Goal: Transaction & Acquisition: Purchase product/service

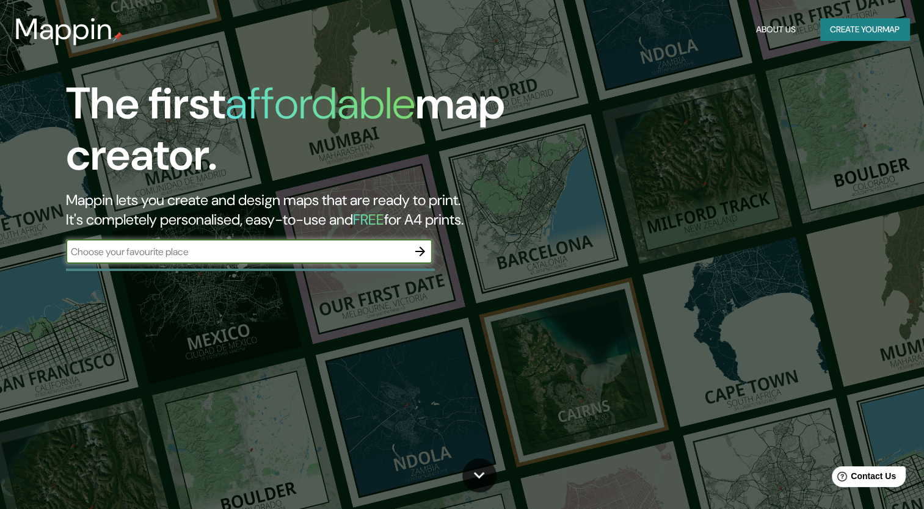
click at [420, 252] on icon "button" at bounding box center [420, 252] width 10 height 10
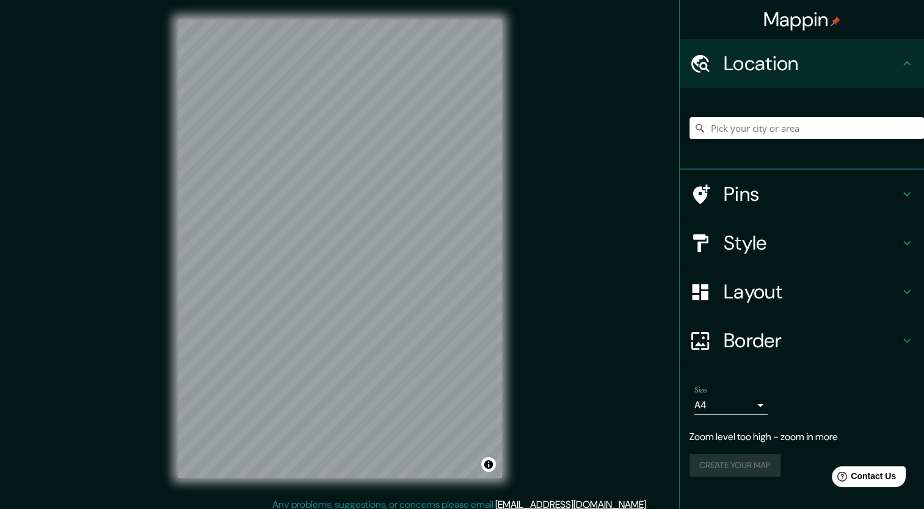
click at [907, 65] on icon at bounding box center [907, 63] width 15 height 15
click at [795, 130] on input "Pick your city or area" at bounding box center [807, 128] width 235 height 22
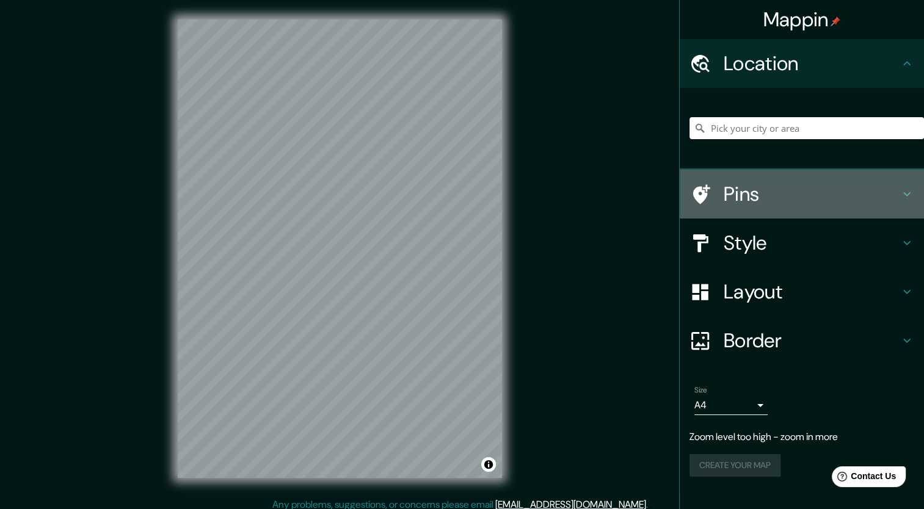
click at [909, 189] on icon at bounding box center [907, 194] width 15 height 15
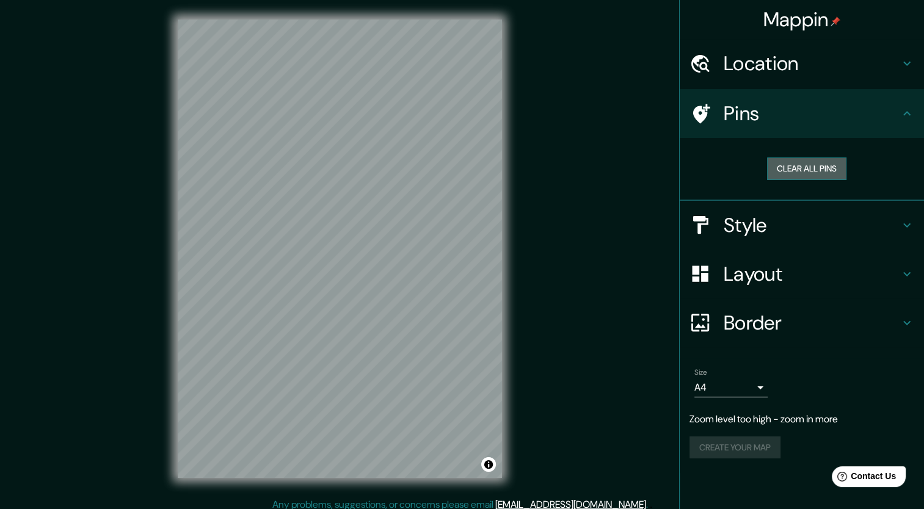
click at [811, 169] on button "Clear all pins" at bounding box center [806, 169] width 79 height 23
click at [904, 67] on icon at bounding box center [907, 63] width 15 height 15
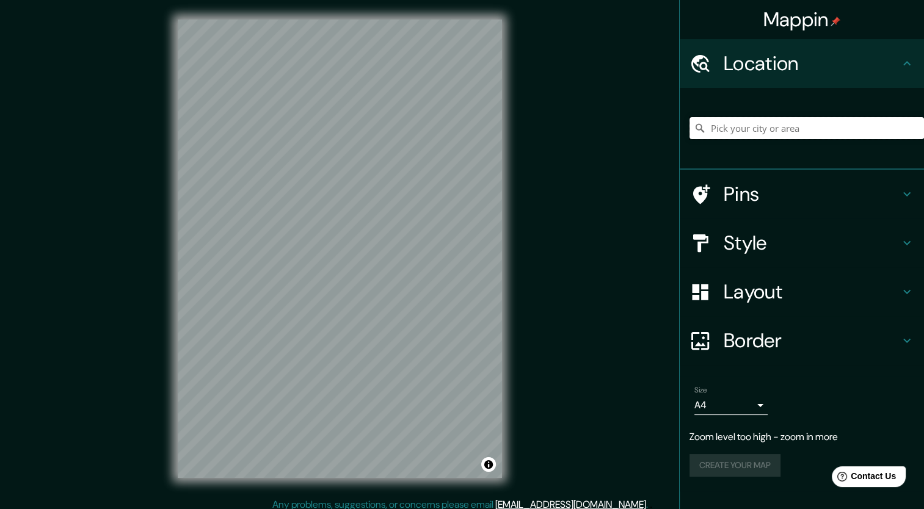
click at [786, 128] on input "Pick your city or area" at bounding box center [807, 128] width 235 height 22
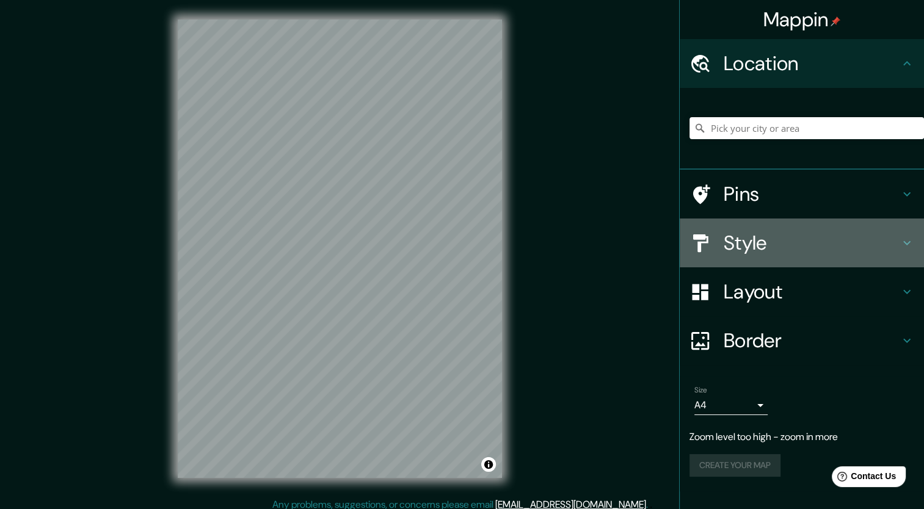
click at [763, 247] on h4 "Style" at bounding box center [812, 243] width 176 height 24
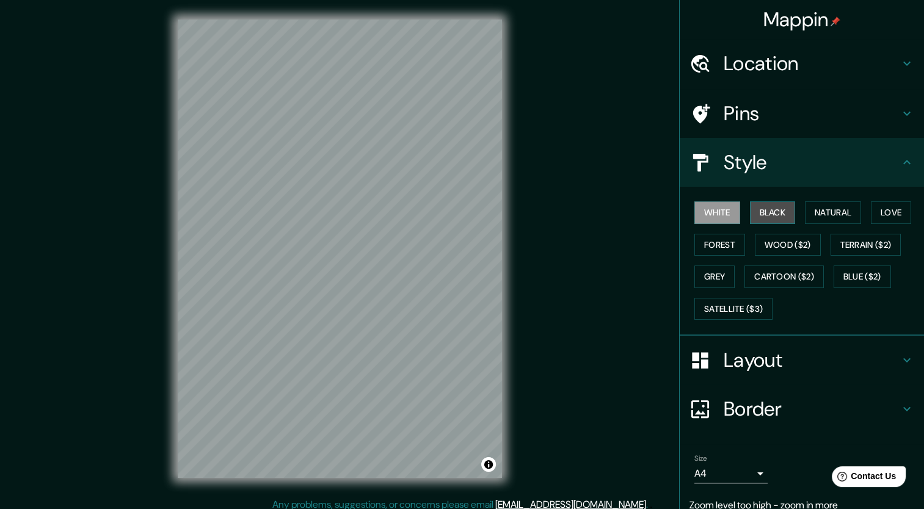
click at [770, 213] on button "Black" at bounding box center [773, 213] width 46 height 23
click at [831, 222] on button "Natural" at bounding box center [833, 213] width 56 height 23
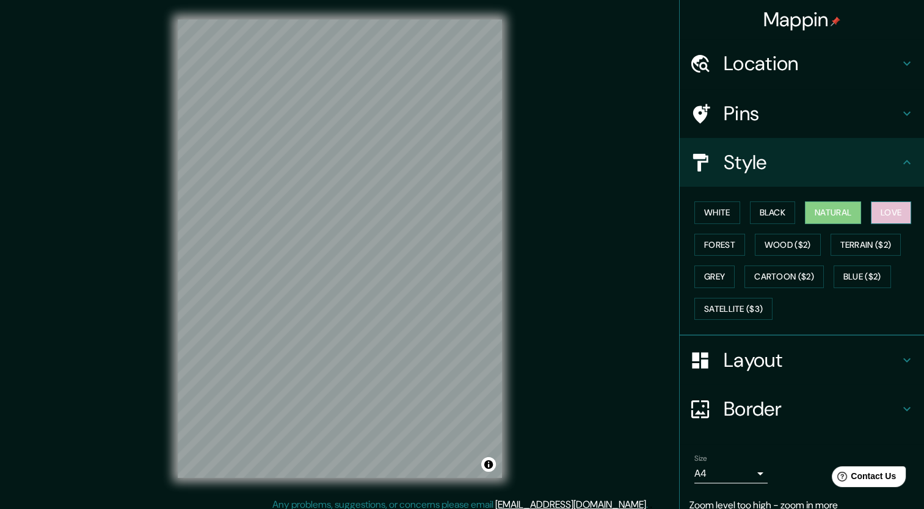
click at [877, 211] on button "Love" at bounding box center [891, 213] width 40 height 23
click at [723, 236] on button "Forest" at bounding box center [720, 245] width 51 height 23
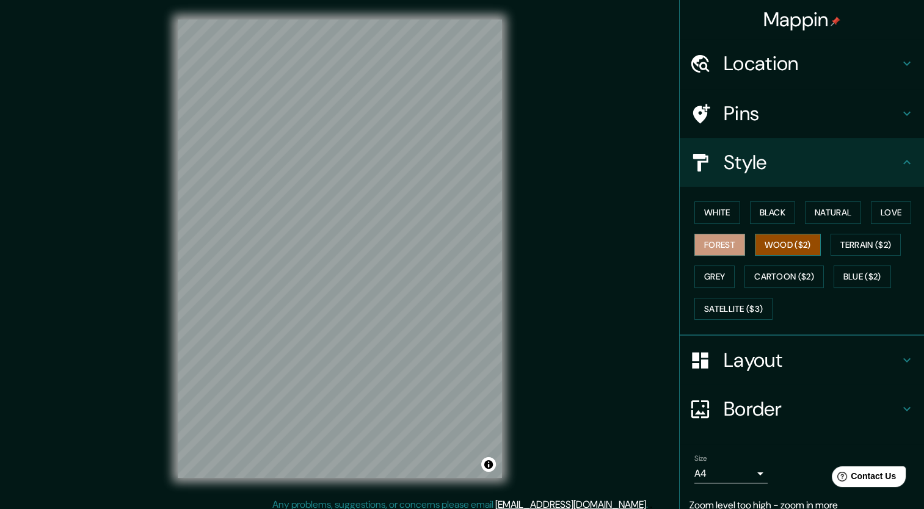
click at [781, 242] on button "Wood ($2)" at bounding box center [788, 245] width 66 height 23
click at [847, 240] on button "Terrain ($2)" at bounding box center [866, 245] width 71 height 23
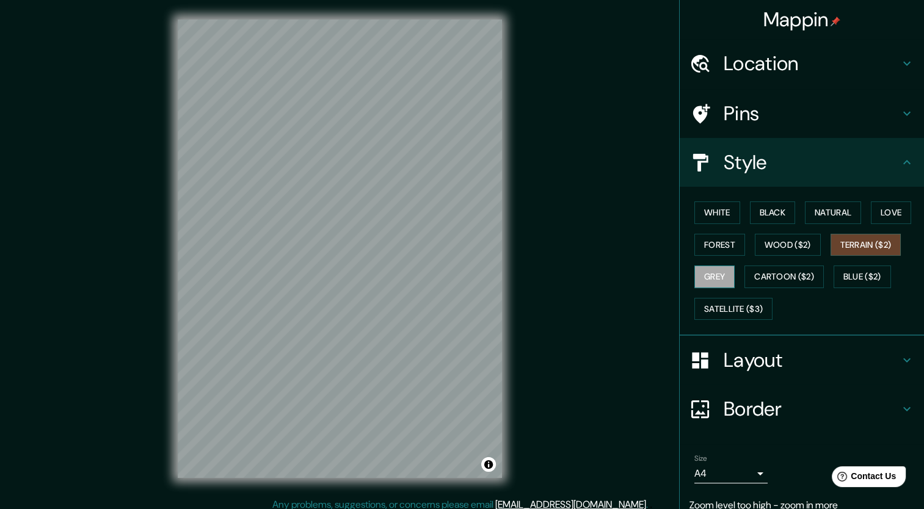
click at [703, 278] on button "Grey" at bounding box center [715, 277] width 40 height 23
click at [782, 279] on button "Cartoon ($2)" at bounding box center [784, 277] width 79 height 23
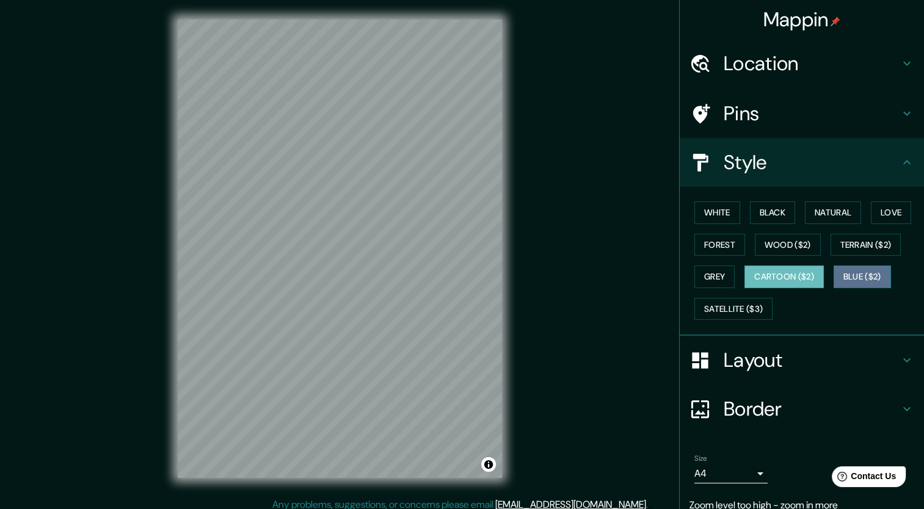
click at [860, 275] on button "Blue ($2)" at bounding box center [862, 277] width 57 height 23
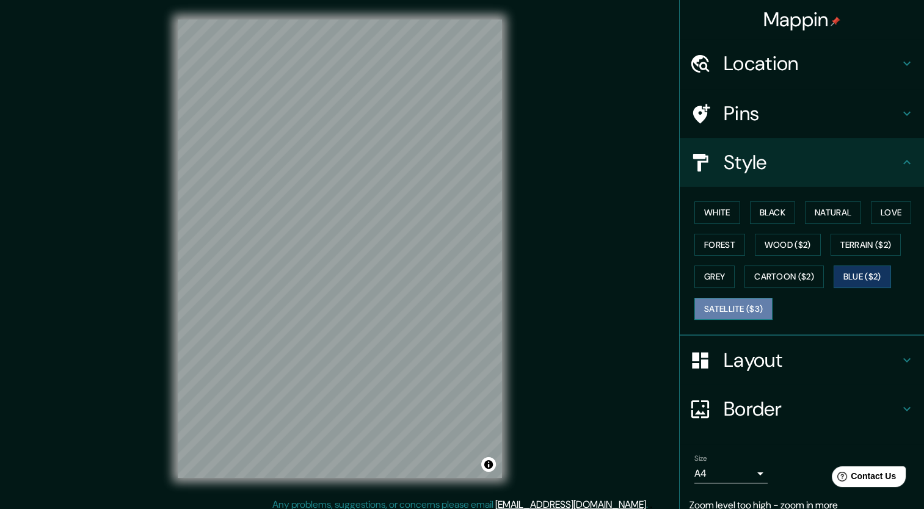
click at [734, 310] on button "Satellite ($3)" at bounding box center [734, 309] width 78 height 23
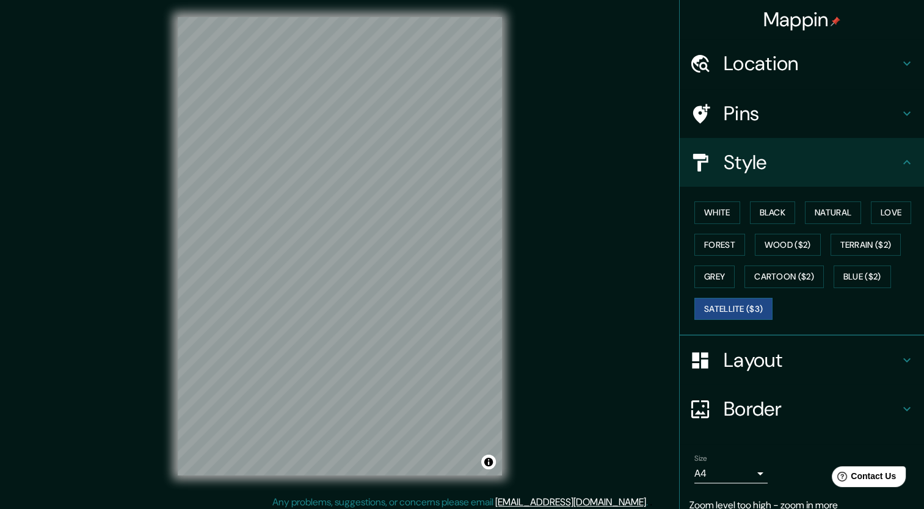
scroll to position [2, 0]
click at [794, 244] on button "Wood ($2)" at bounding box center [788, 245] width 66 height 23
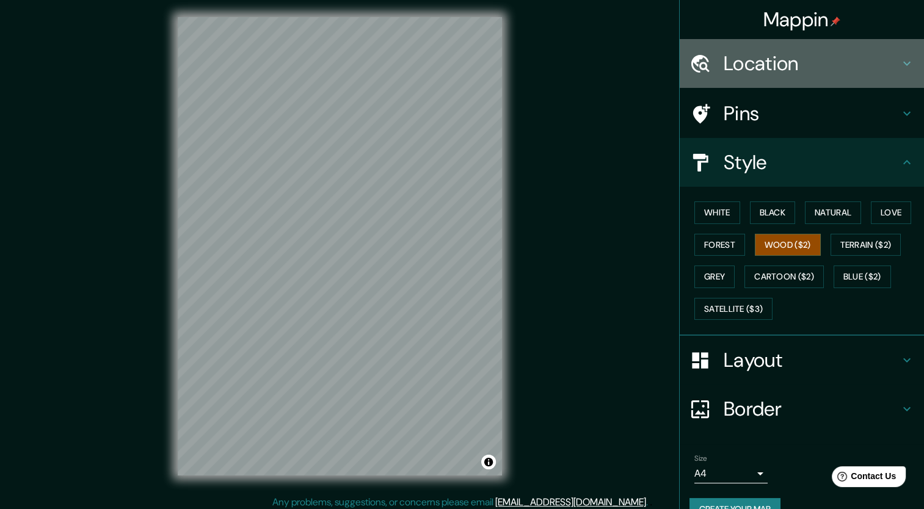
click at [816, 46] on div "Location" at bounding box center [802, 63] width 244 height 49
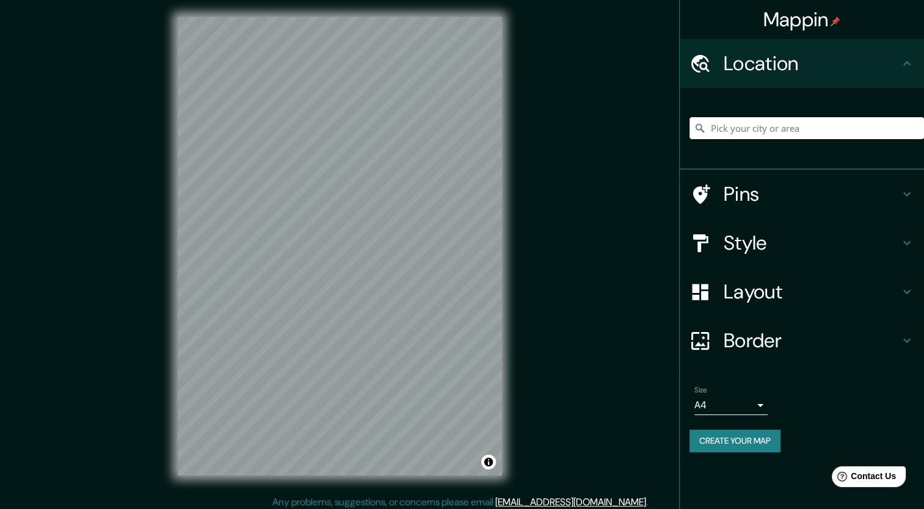
click at [781, 126] on input "Pick your city or area" at bounding box center [807, 128] width 235 height 22
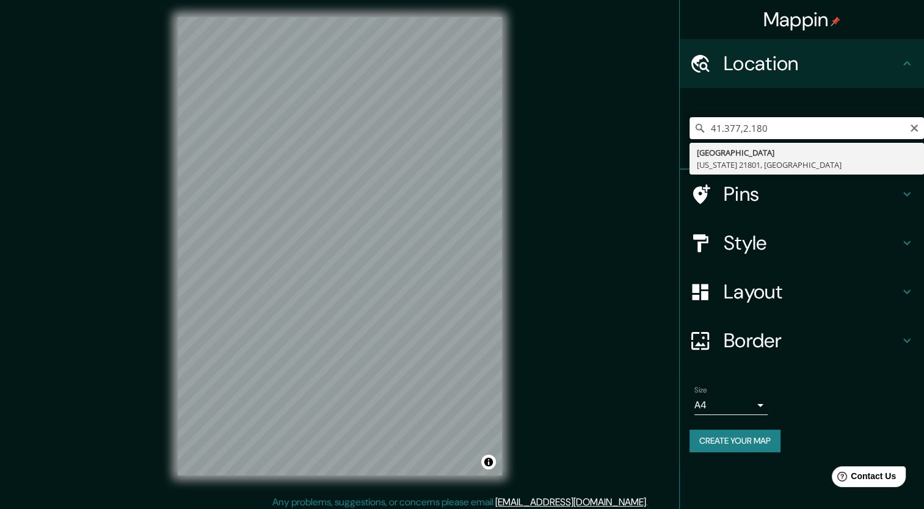
click at [836, 133] on input "41.377,2.180" at bounding box center [807, 128] width 235 height 22
click at [779, 125] on input "41.377,2.180" at bounding box center [807, 128] width 235 height 22
drag, startPoint x: 788, startPoint y: 126, endPoint x: 648, endPoint y: 133, distance: 140.1
click at [648, 133] on div "Mappin Location [GEOGRAPHIC_DATA] [GEOGRAPHIC_DATA][US_STATE], [GEOGRAPHIC_DATA…" at bounding box center [462, 256] width 924 height 517
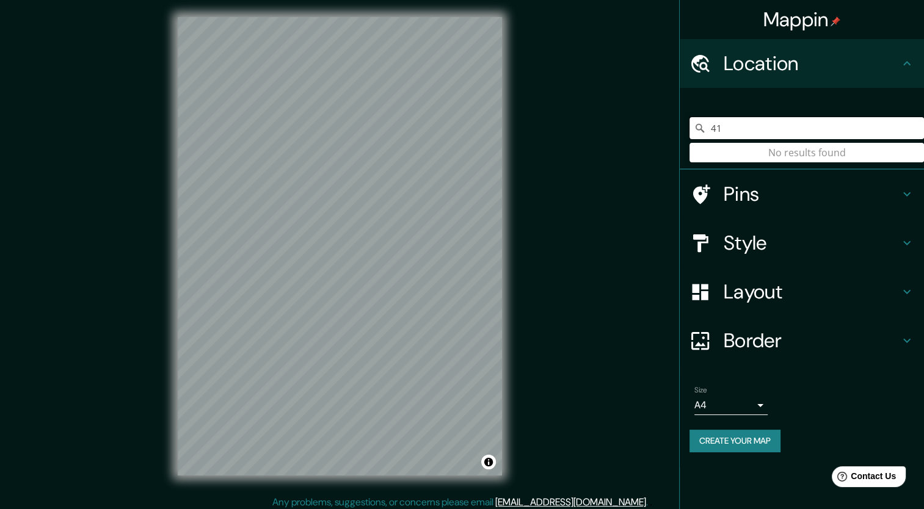
type input "4"
type input "8"
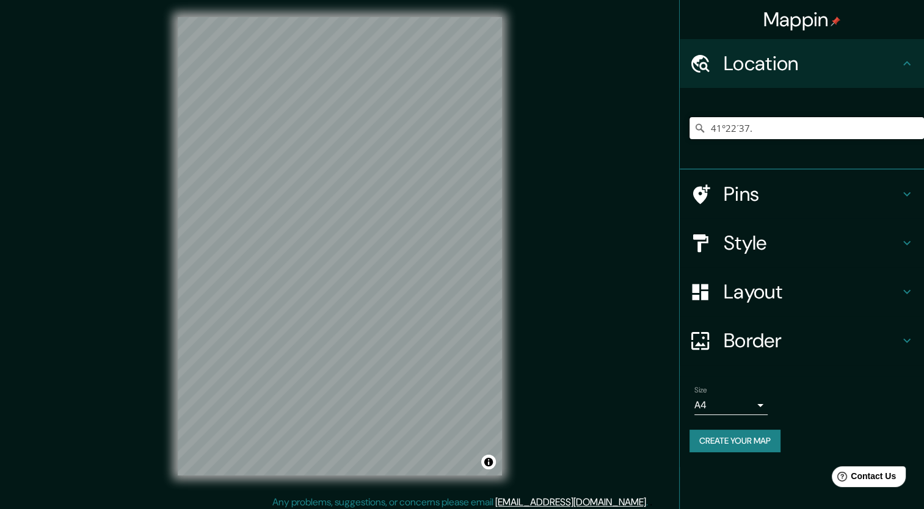
type input "41°22´37.6"
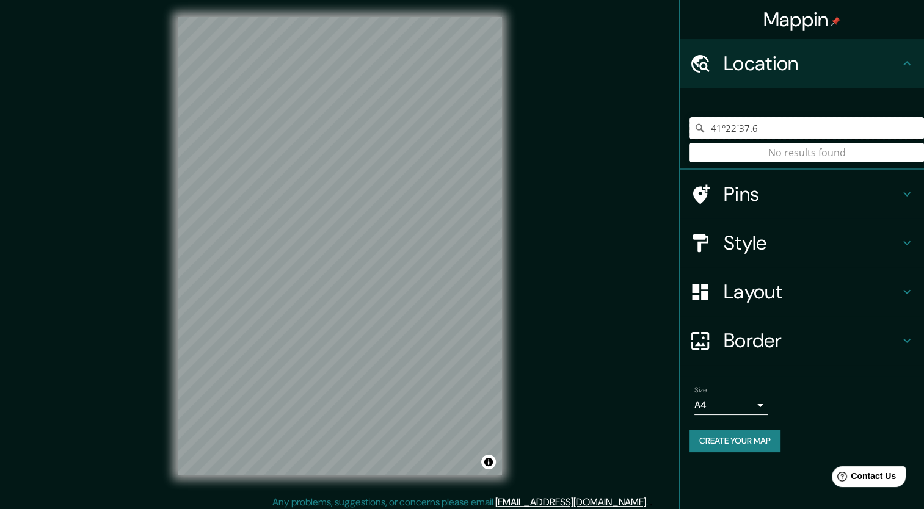
drag, startPoint x: 760, startPoint y: 129, endPoint x: 616, endPoint y: 136, distance: 144.3
click at [616, 136] on div "Mappin Location 41°22´37.6 No results found Pins Style Layout Border Choose a b…" at bounding box center [462, 256] width 924 height 517
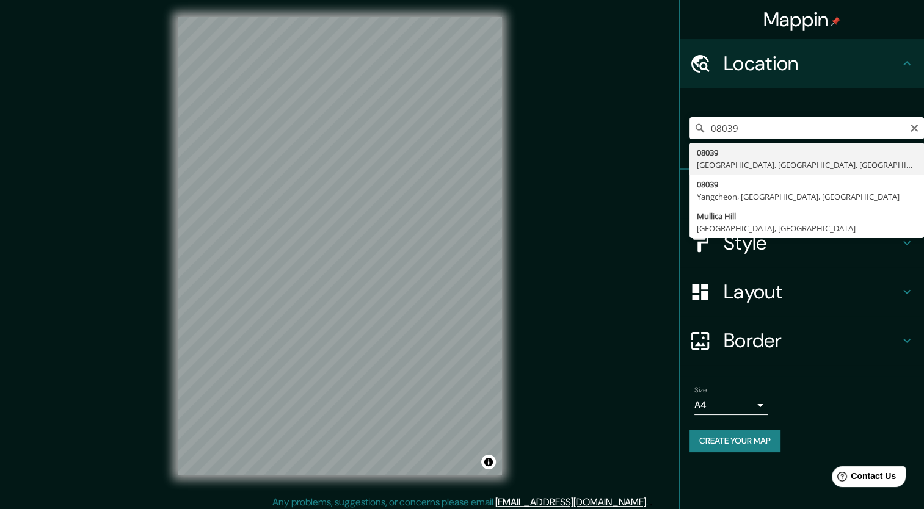
type input "08039, [GEOGRAPHIC_DATA], [GEOGRAPHIC_DATA], [GEOGRAPHIC_DATA]"
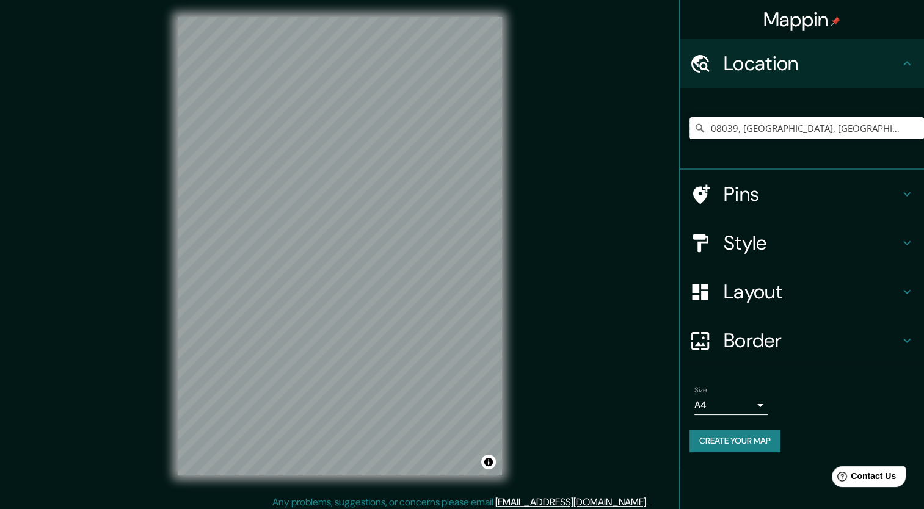
scroll to position [0, 0]
click at [764, 226] on div "Style" at bounding box center [802, 243] width 244 height 49
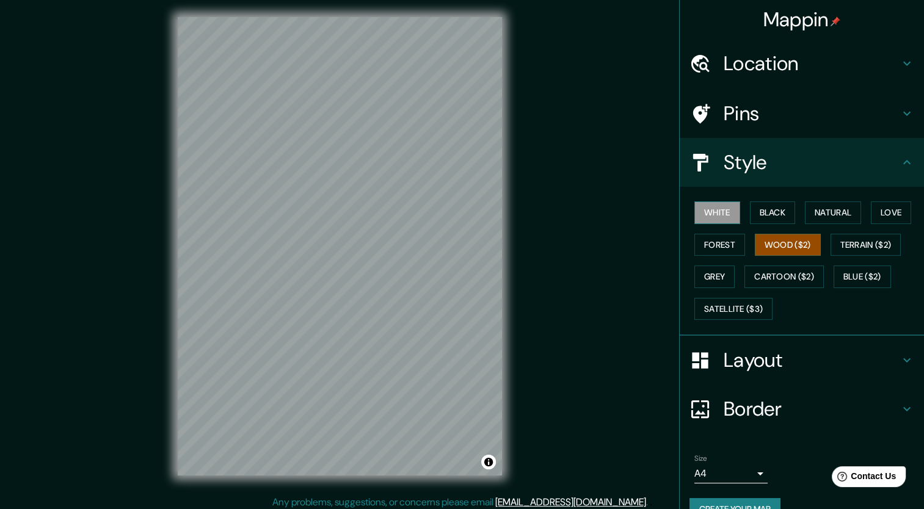
click at [711, 211] on button "White" at bounding box center [718, 213] width 46 height 23
click at [780, 243] on button "Wood ($2)" at bounding box center [788, 245] width 66 height 23
click at [711, 214] on button "White" at bounding box center [718, 213] width 46 height 23
click at [381, 186] on div at bounding box center [381, 185] width 10 height 10
drag, startPoint x: 382, startPoint y: 182, endPoint x: 367, endPoint y: 217, distance: 38.0
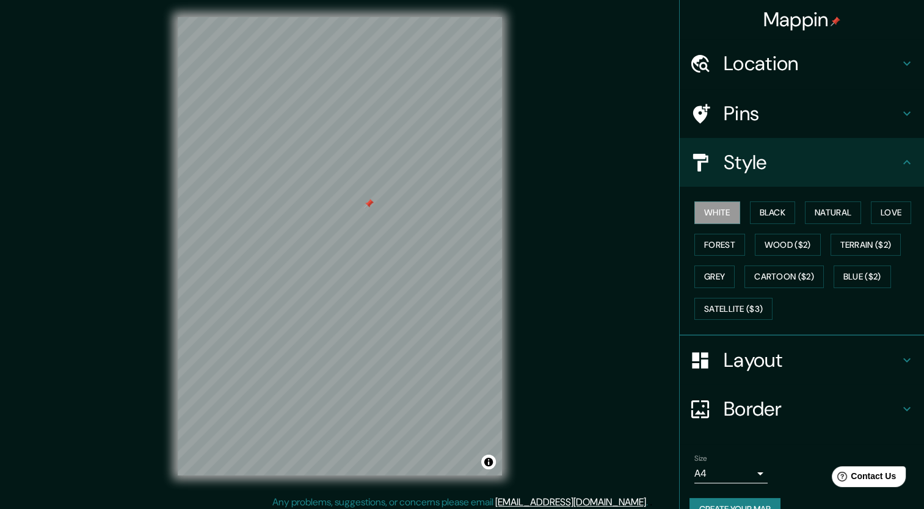
click at [367, 209] on div at bounding box center [369, 204] width 10 height 10
click at [814, 351] on h4 "Layout" at bounding box center [812, 360] width 176 height 24
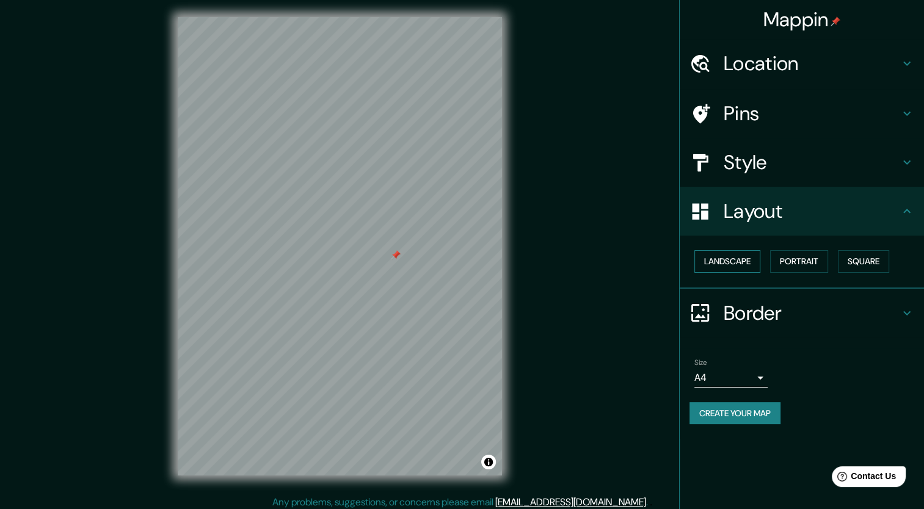
click at [737, 263] on button "Landscape" at bounding box center [728, 261] width 66 height 23
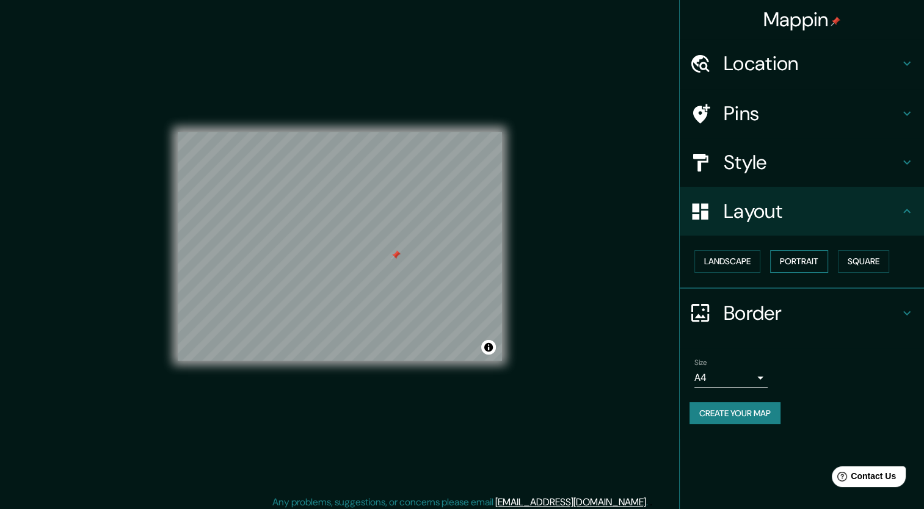
click at [796, 258] on button "Portrait" at bounding box center [799, 261] width 58 height 23
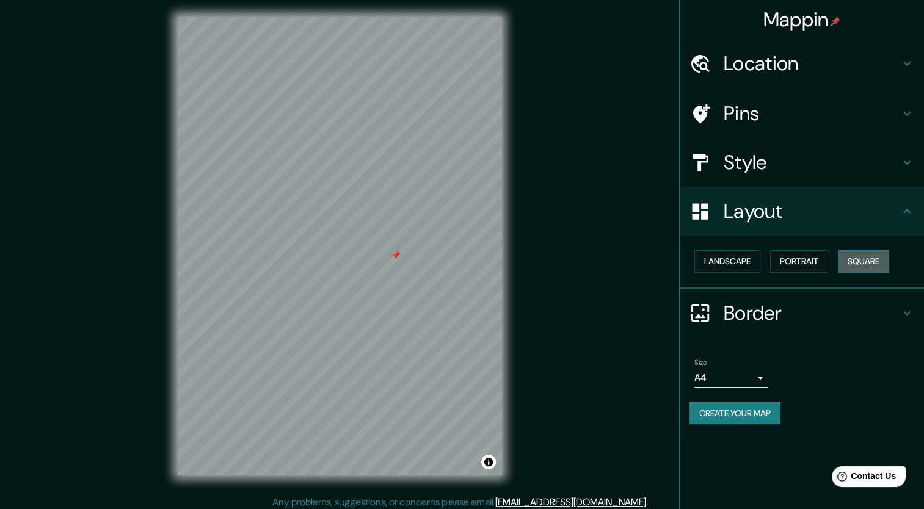
click at [877, 260] on button "Square" at bounding box center [863, 261] width 51 height 23
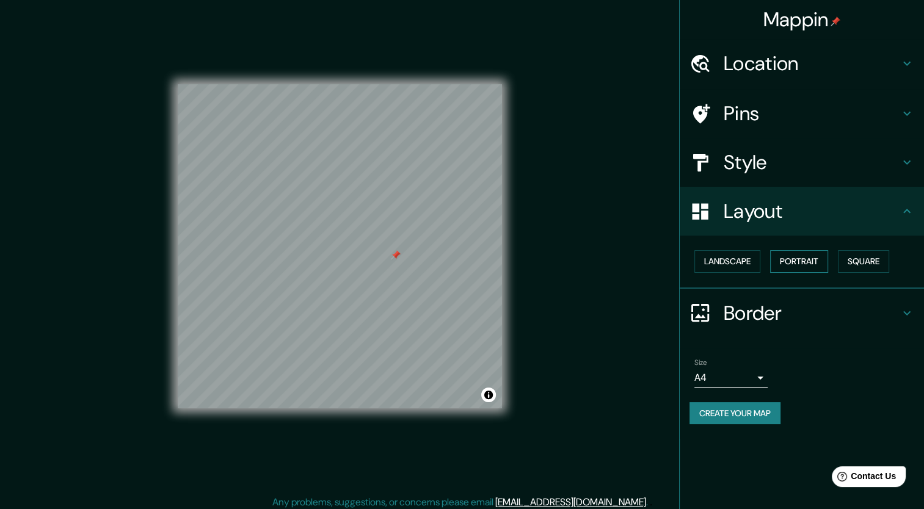
click at [801, 265] on button "Portrait" at bounding box center [799, 261] width 58 height 23
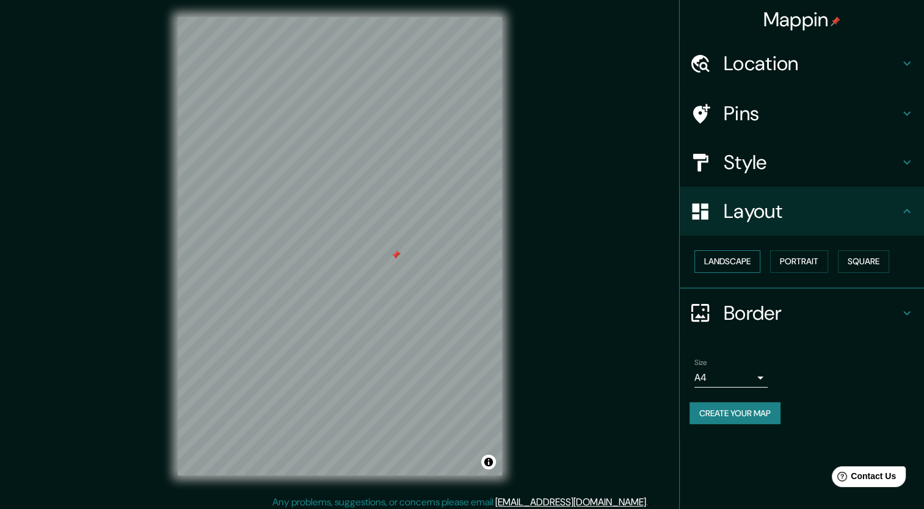
click at [738, 265] on button "Landscape" at bounding box center [728, 261] width 66 height 23
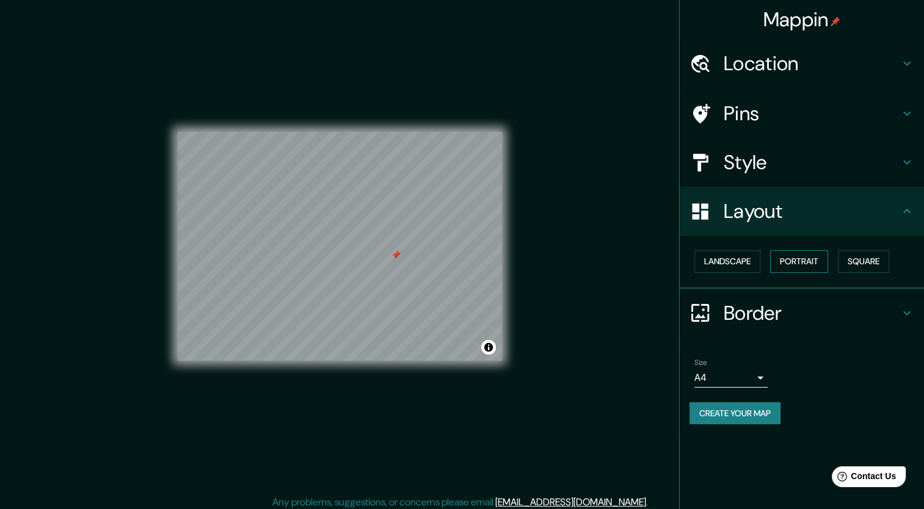
click at [787, 257] on button "Portrait" at bounding box center [799, 261] width 58 height 23
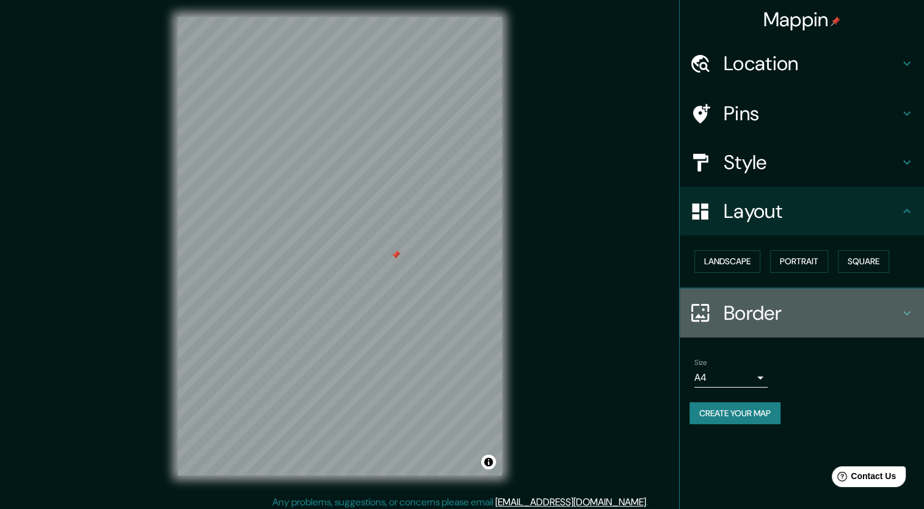
click at [800, 312] on h4 "Border" at bounding box center [812, 313] width 176 height 24
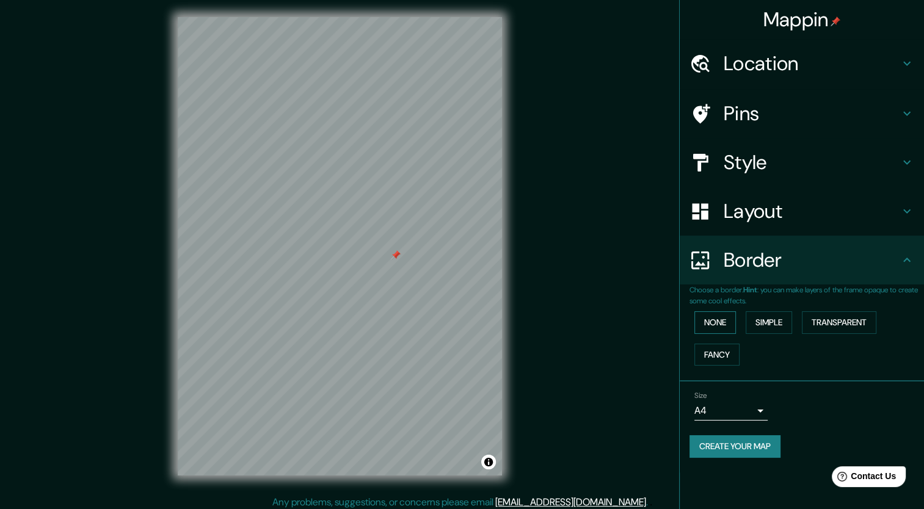
click at [718, 324] on button "None" at bounding box center [716, 323] width 42 height 23
click at [779, 326] on button "Simple" at bounding box center [769, 323] width 46 height 23
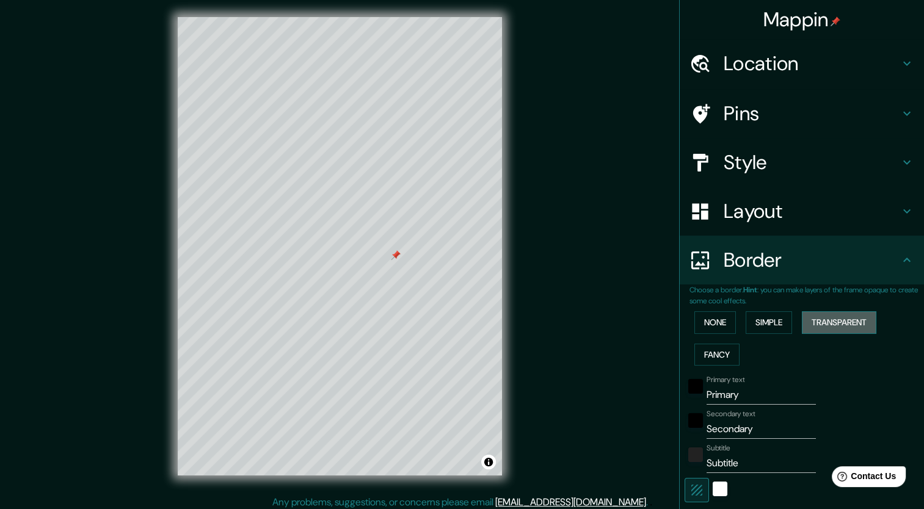
click at [836, 329] on button "Transparent" at bounding box center [839, 323] width 75 height 23
click at [711, 351] on button "Fancy" at bounding box center [717, 355] width 45 height 23
click at [828, 318] on button "Transparent" at bounding box center [839, 323] width 75 height 23
click at [718, 348] on button "Fancy" at bounding box center [717, 355] width 45 height 23
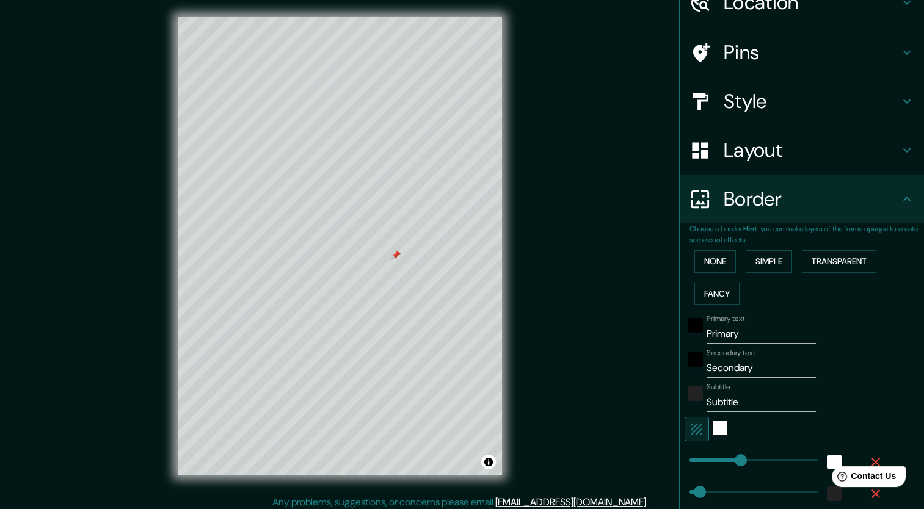
scroll to position [122, 0]
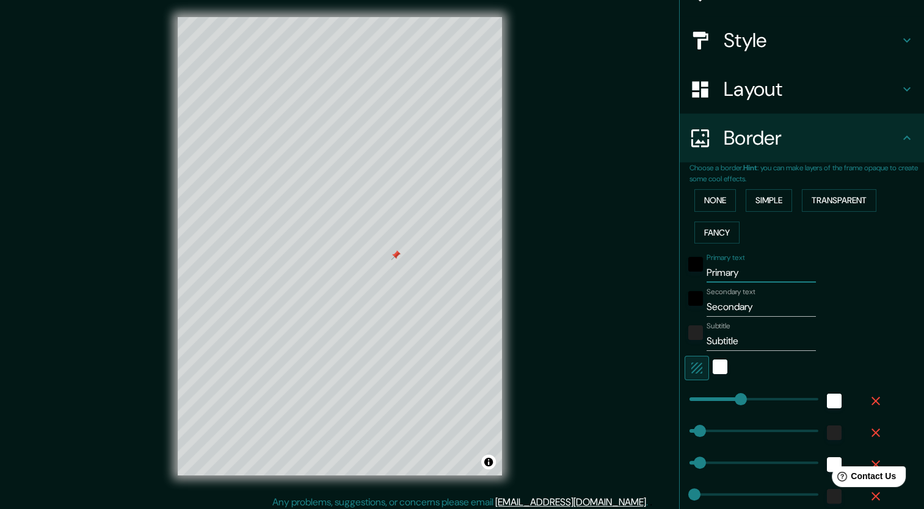
drag, startPoint x: 738, startPoint y: 277, endPoint x: 706, endPoint y: 279, distance: 31.8
click at [707, 279] on input "Primary" at bounding box center [761, 273] width 109 height 20
type input "Pr"
type input "212"
type input "42"
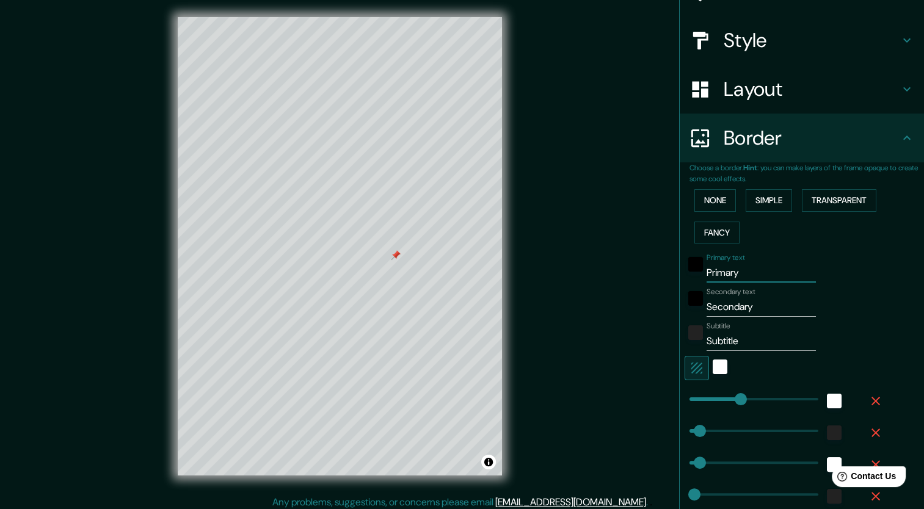
type input "42"
type input "21"
type input "P"
type input "212"
type input "42"
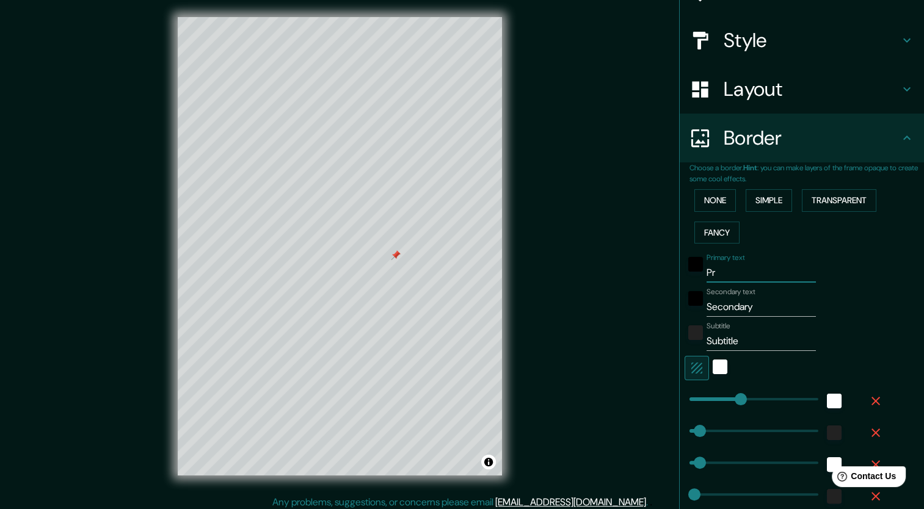
type input "42"
type input "21"
type input "212"
type input "42"
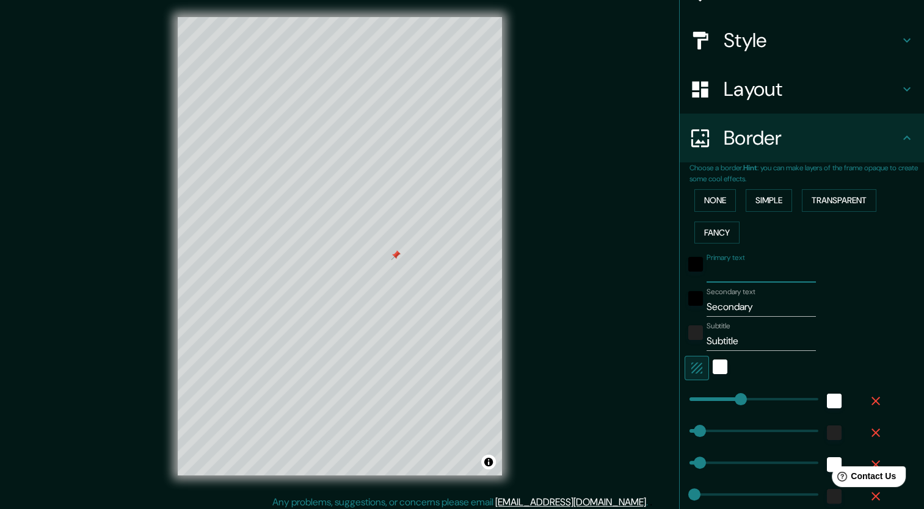
type input "21"
type input "B"
type input "212"
type input "42"
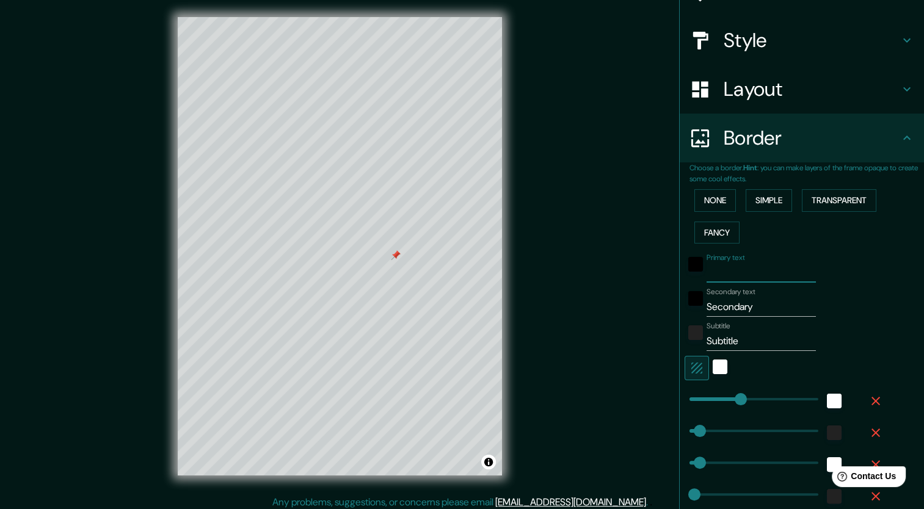
type input "21"
type input "[MEDICAL_DATA]"
type input "212"
type input "42"
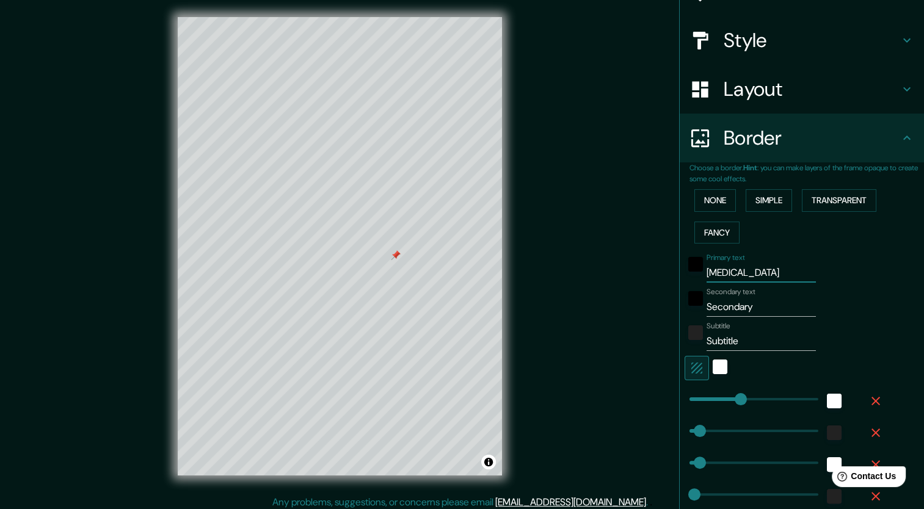
type input "21"
type input "Ba"
type input "212"
type input "42"
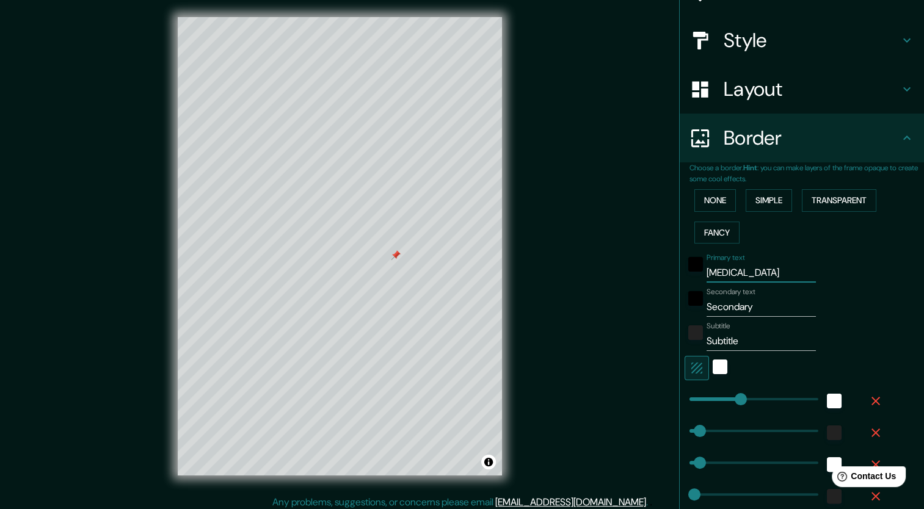
type input "21"
type input "Bar"
type input "212"
type input "42"
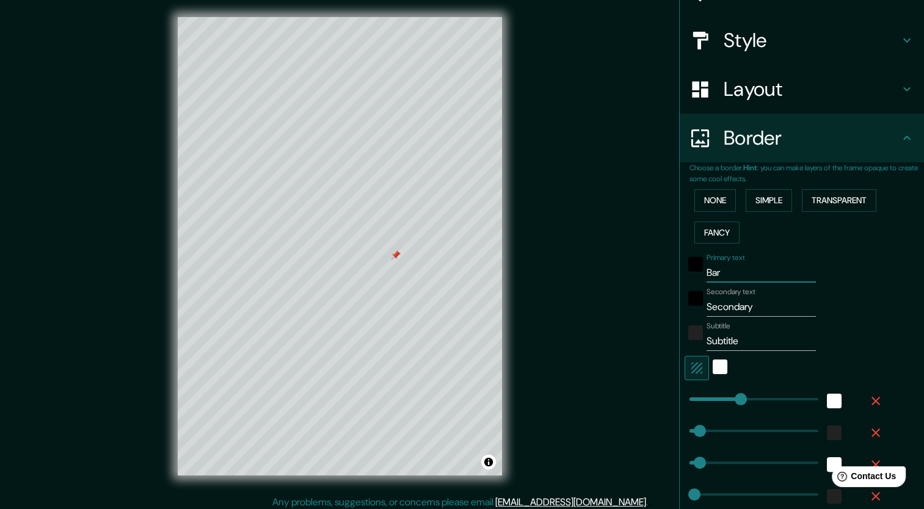
type input "21"
type input "Barce"
type input "212"
type input "42"
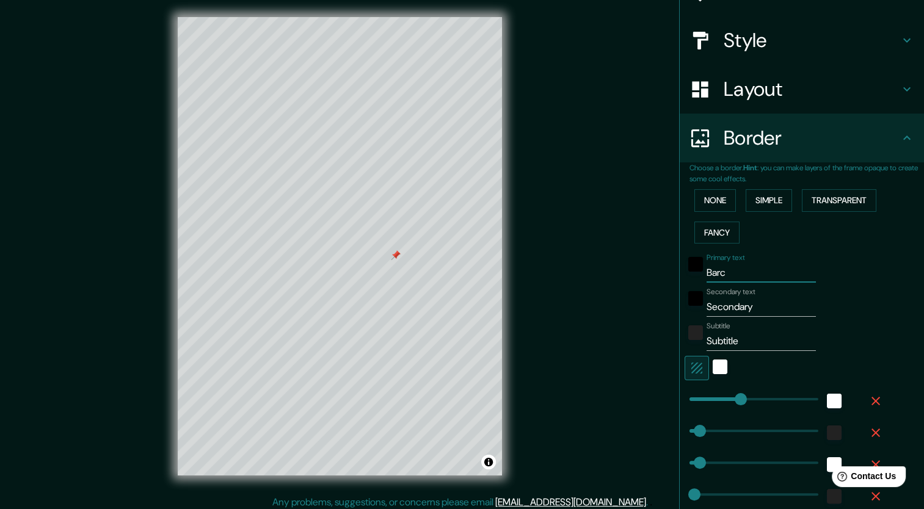
type input "21"
type input "Barcelo"
type input "212"
type input "42"
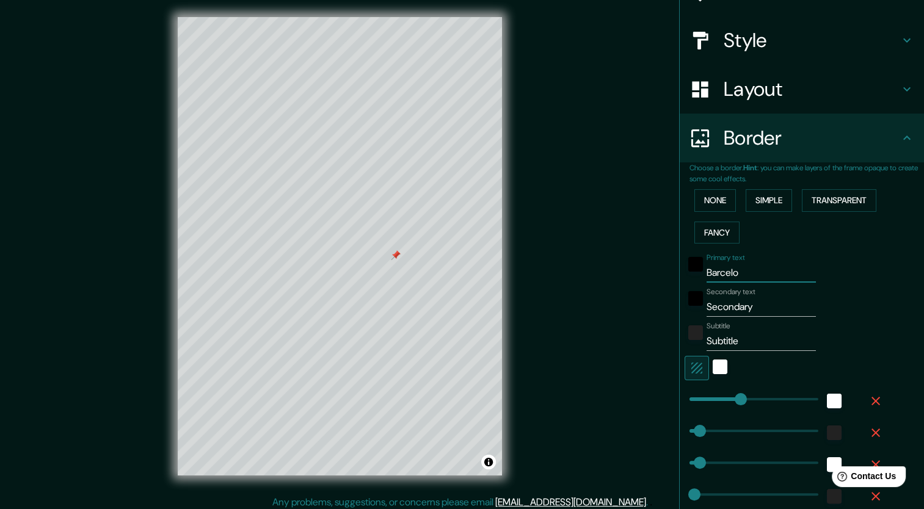
type input "21"
type input "[GEOGRAPHIC_DATA]"
type input "212"
type input "42"
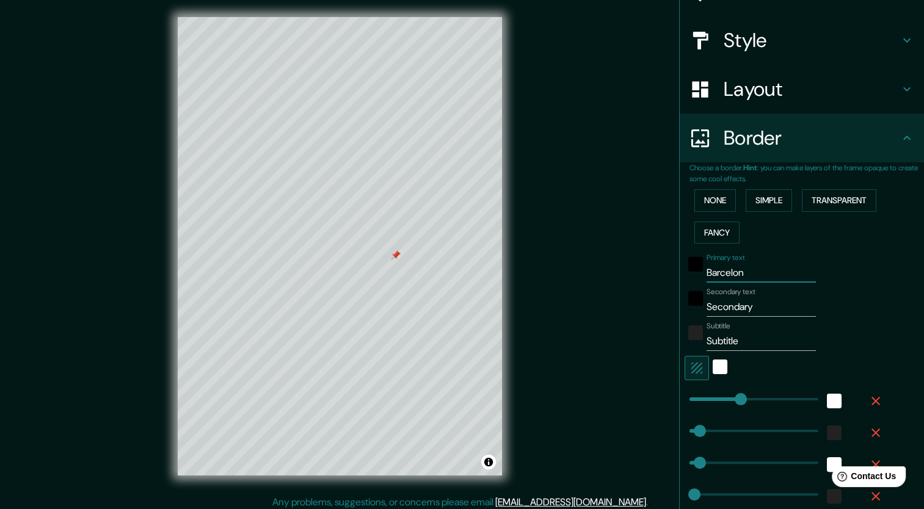
type input "21"
type input "[GEOGRAPHIC_DATA]"
type input "sp"
type input "212"
type input "42"
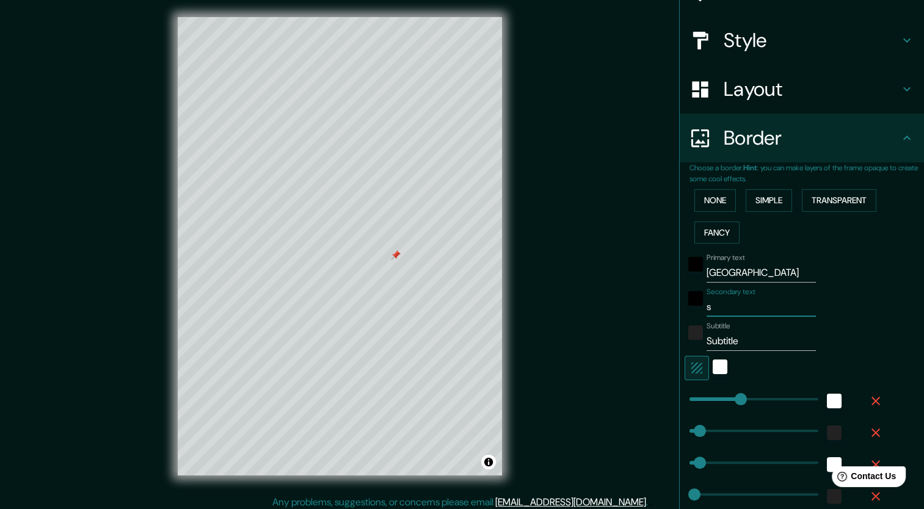
type input "42"
type input "21"
type input "spa"
type input "212"
type input "42"
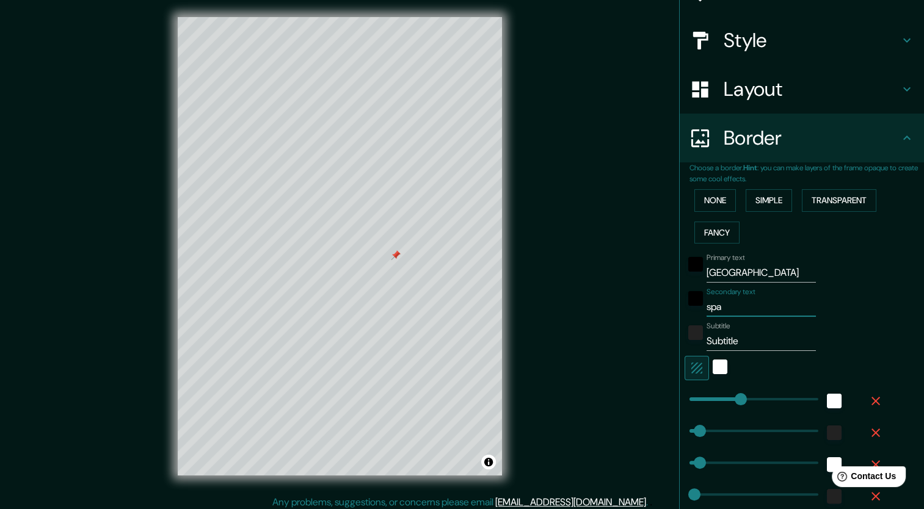
type input "42"
type input "21"
type input "spai"
type input "212"
type input "42"
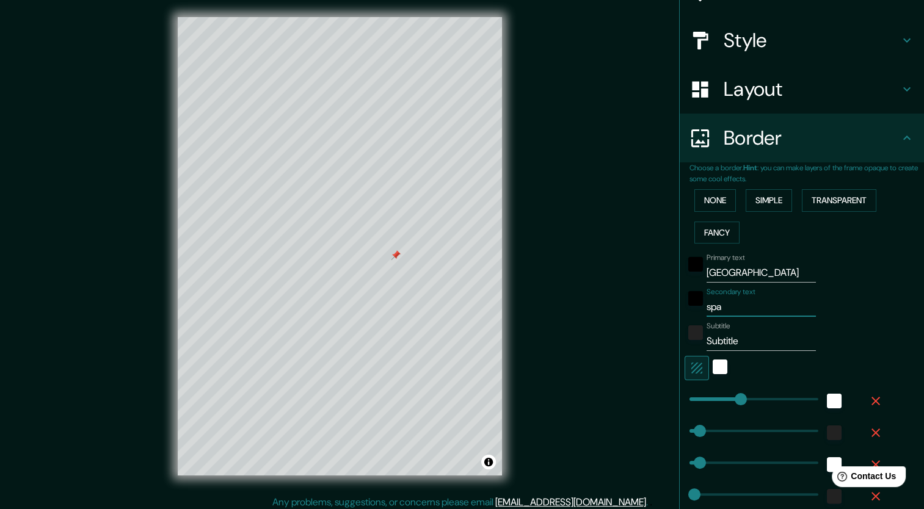
type input "42"
type input "21"
type input "[GEOGRAPHIC_DATA]"
type input "212"
type input "42"
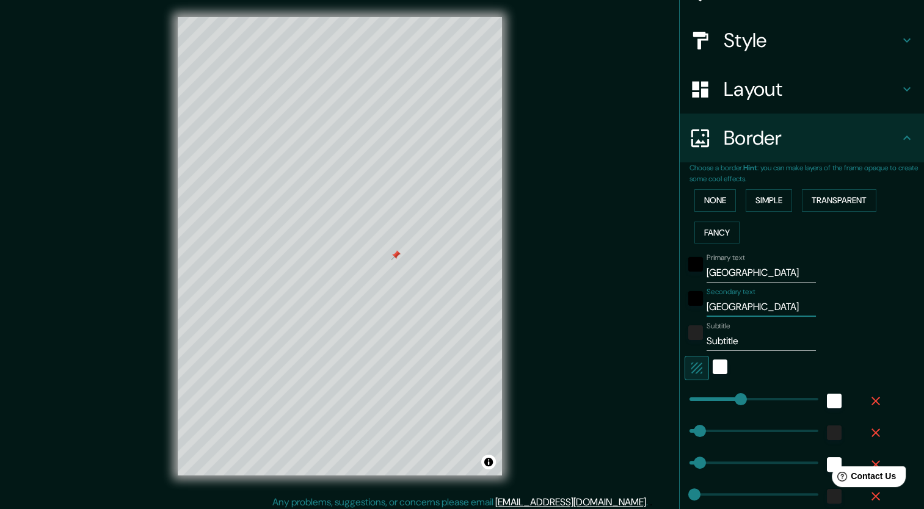
type input "42"
type input "21"
type input "spai"
type input "212"
type input "42"
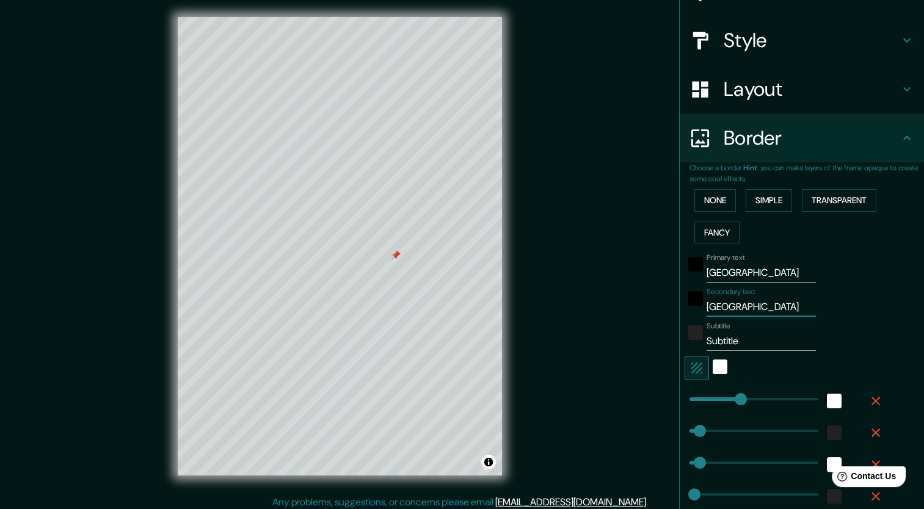
type input "42"
type input "21"
type input "spa"
type input "212"
type input "42"
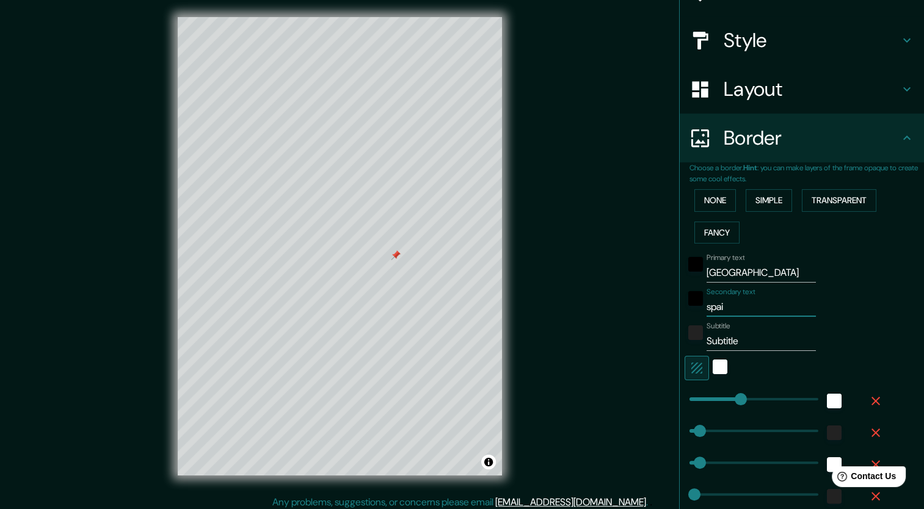
type input "42"
type input "21"
type input "sp"
type input "212"
type input "42"
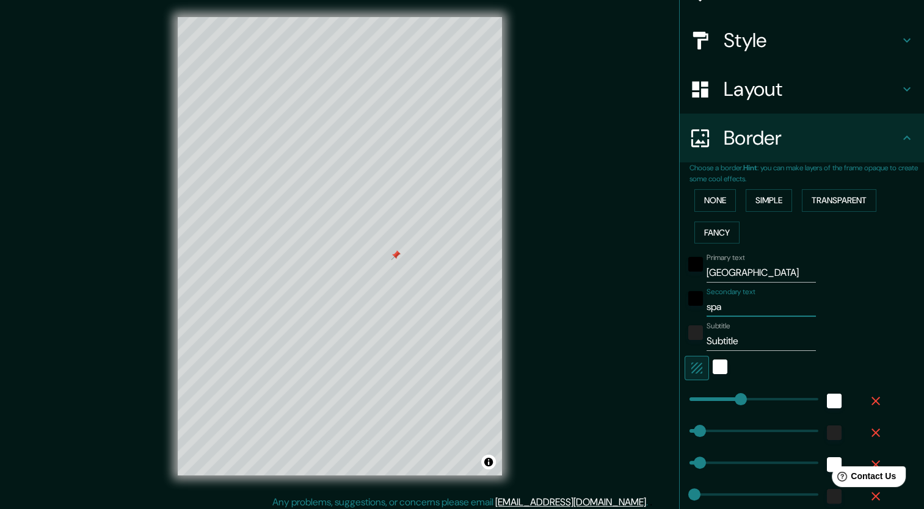
type input "42"
type input "21"
type input "s"
type input "212"
type input "42"
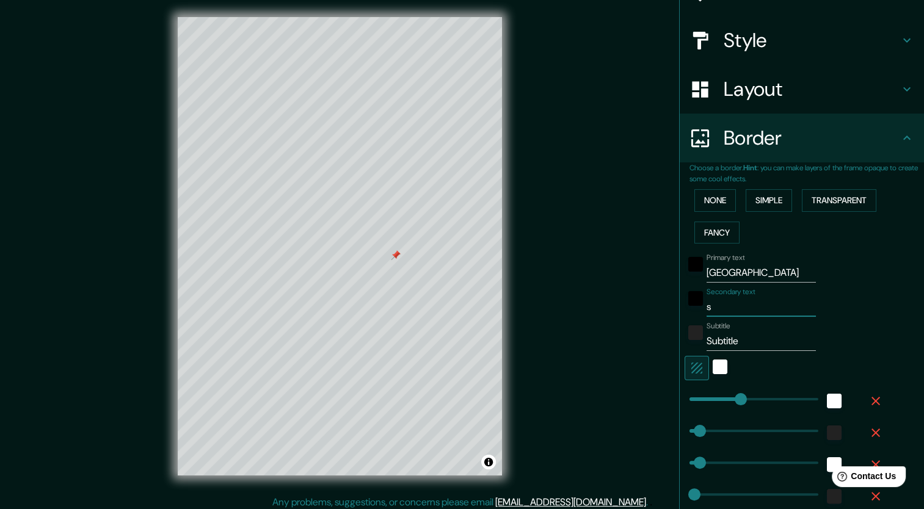
type input "42"
type input "21"
type input "212"
type input "42"
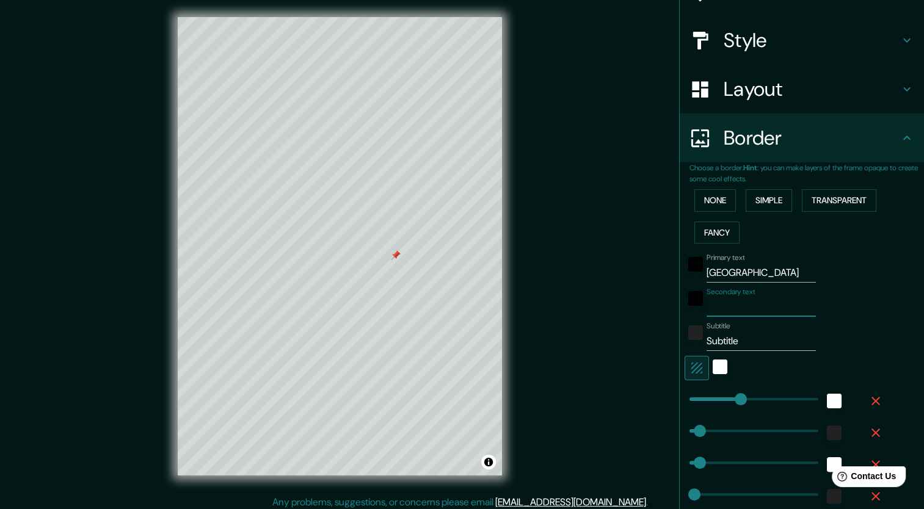
type input "21"
type input "e"
type input "212"
type input "42"
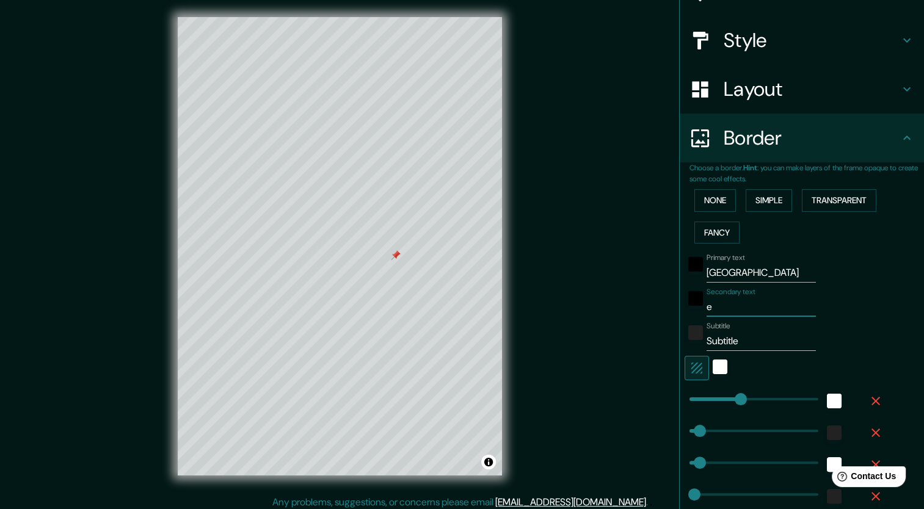
type input "21"
type input "es"
type input "212"
type input "42"
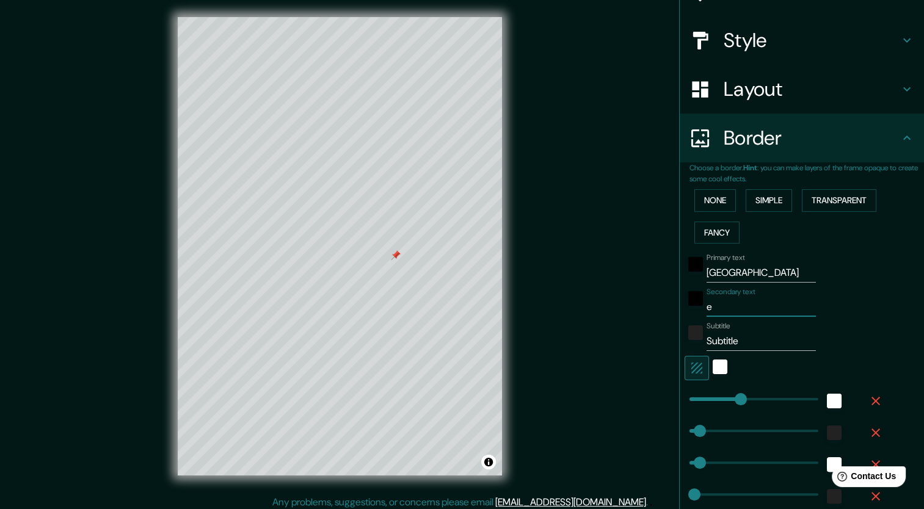
type input "21"
type input "espa"
type input "212"
type input "42"
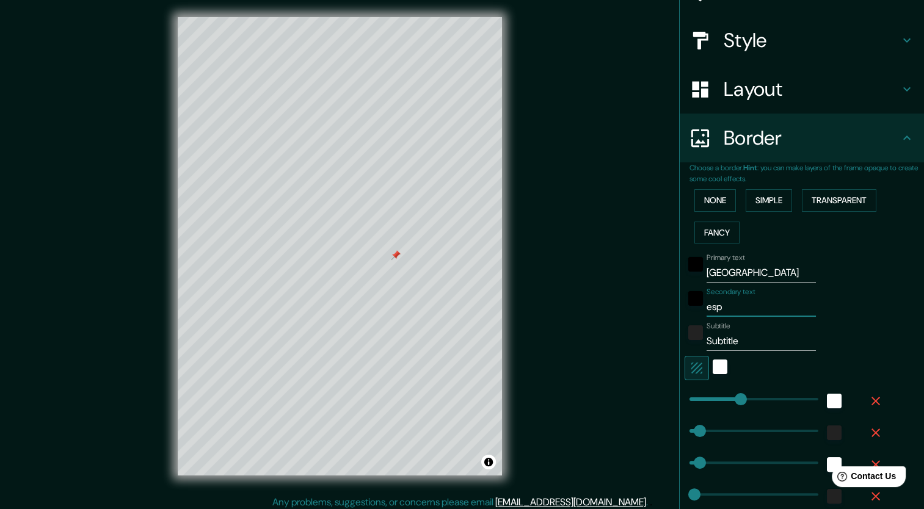
type input "21"
type input "españa"
type input "212"
type input "42"
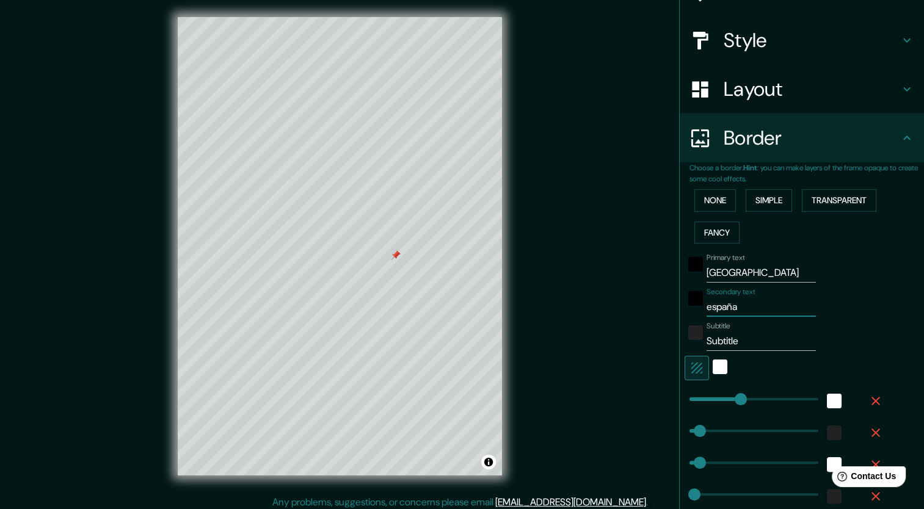
type input "21"
type input "españa"
click at [688, 336] on div "color-222222" at bounding box center [695, 333] width 15 height 15
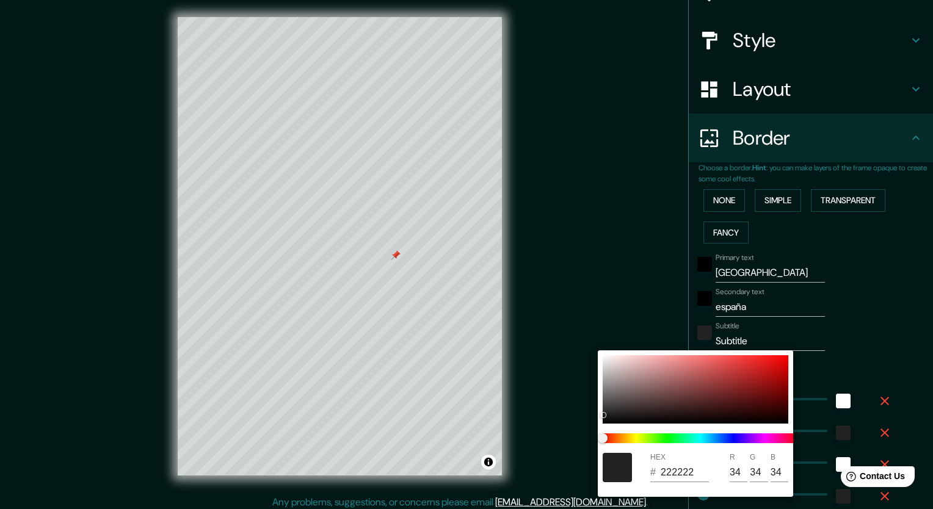
click at [896, 302] on div at bounding box center [466, 254] width 933 height 509
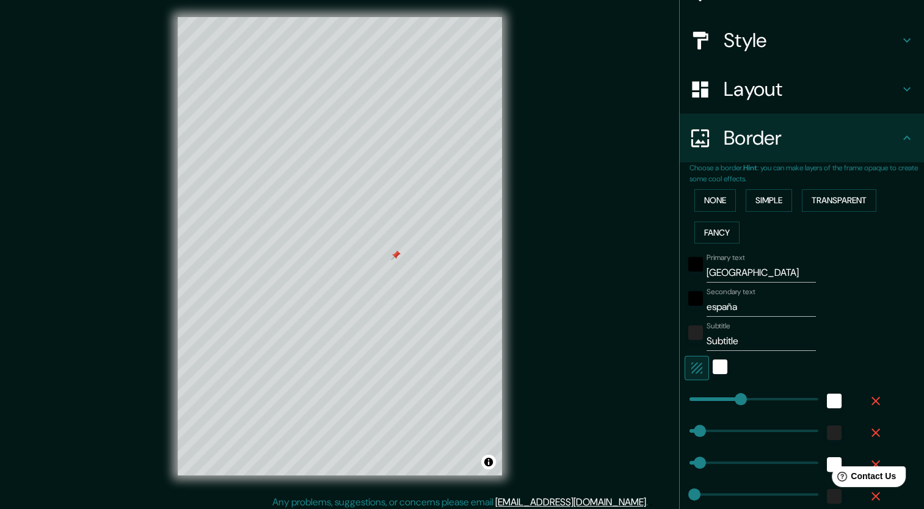
click at [721, 341] on input "Subtitle" at bounding box center [761, 342] width 109 height 20
type input "la"
type input "212"
type input "42"
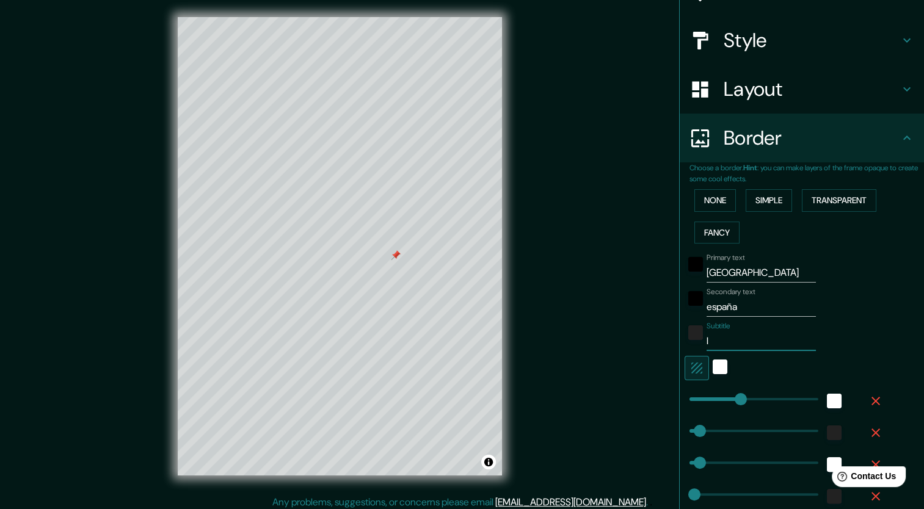
type input "42"
type input "21"
type input "la"
type input "212"
type input "42"
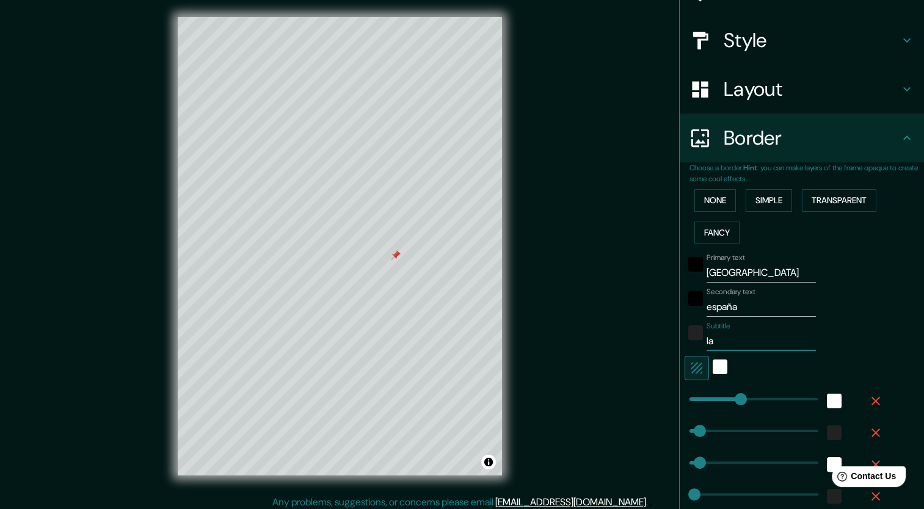
type input "42"
type input "21"
type input "la ra"
type input "212"
type input "42"
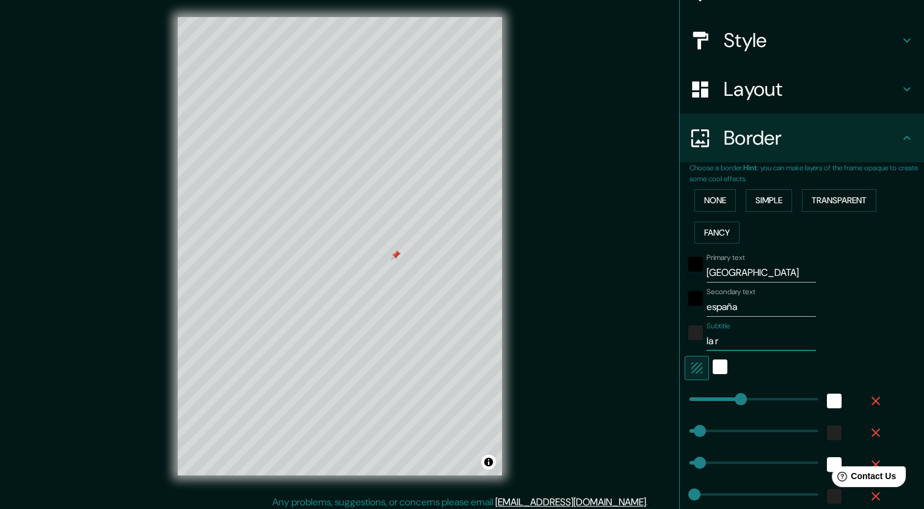
type input "42"
type input "21"
type input "la"
type input "212"
type input "42"
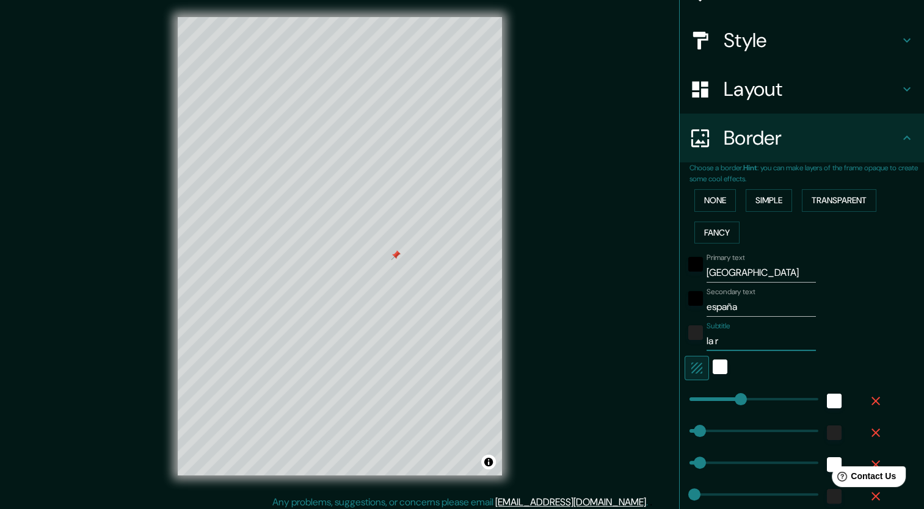
type input "42"
type input "21"
type input "l"
type input "212"
type input "42"
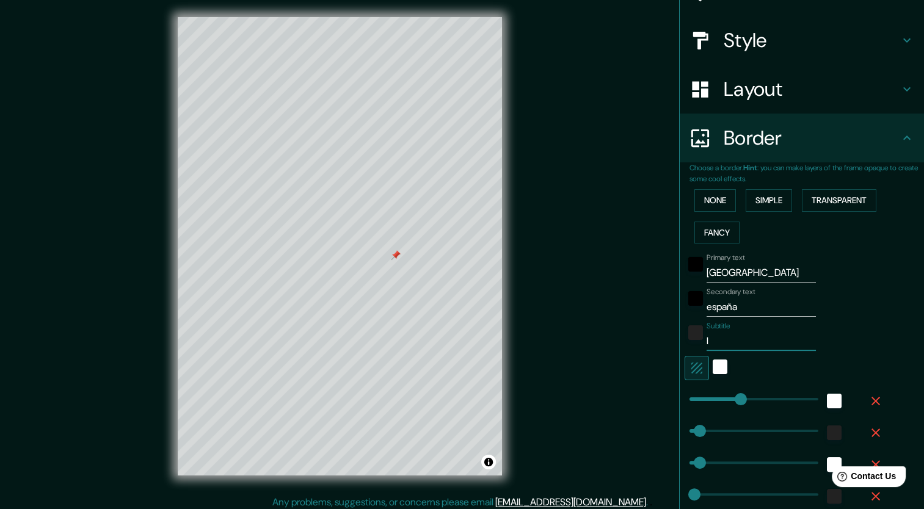
type input "42"
type input "21"
type input "212"
type input "42"
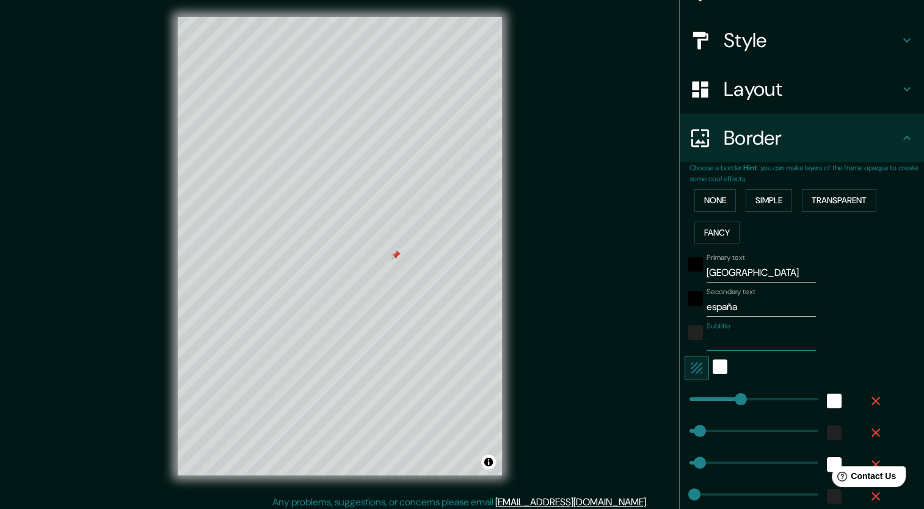
type input "21"
type input "La"
type input "212"
type input "42"
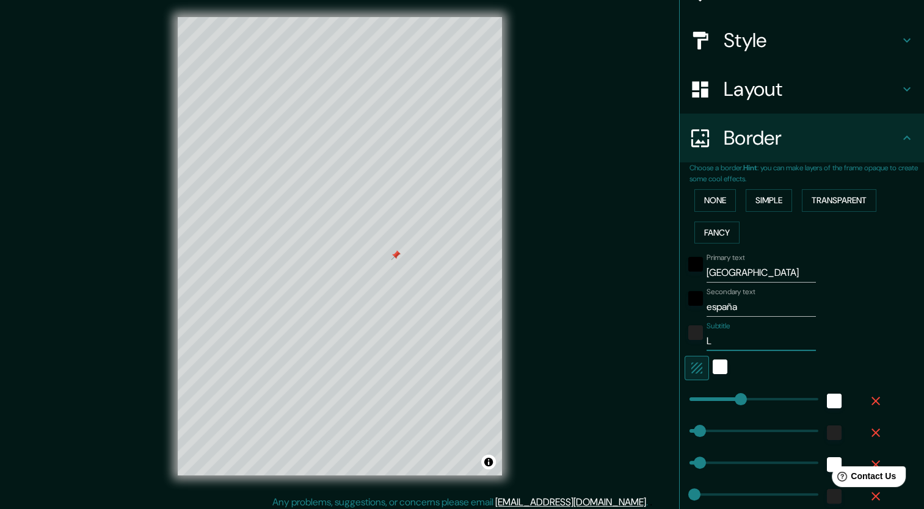
type input "21"
type input "La"
type input "212"
type input "42"
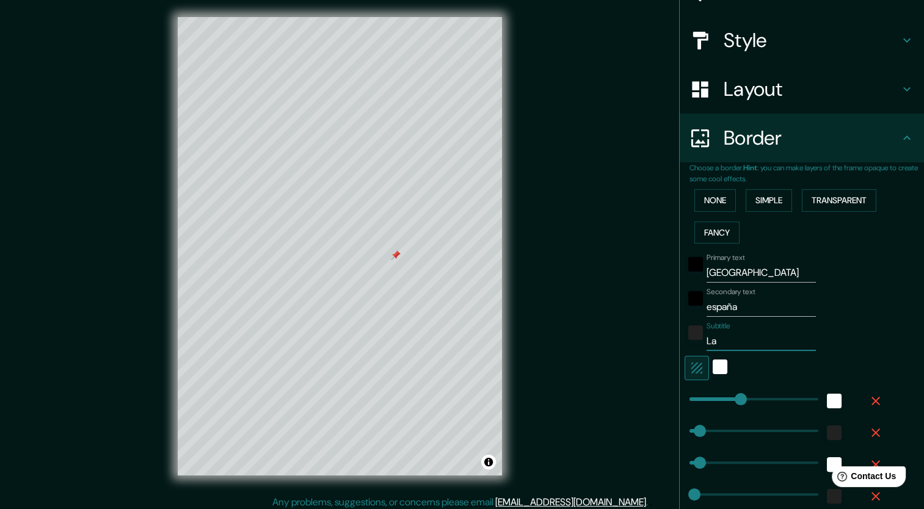
type input "21"
type input "La RA"
type input "212"
type input "42"
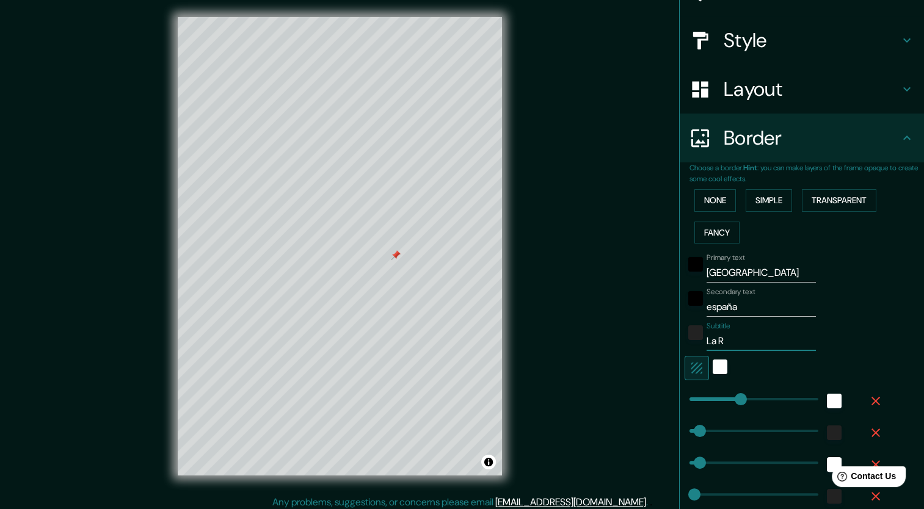
type input "21"
type input "La RAmb"
type input "212"
type input "42"
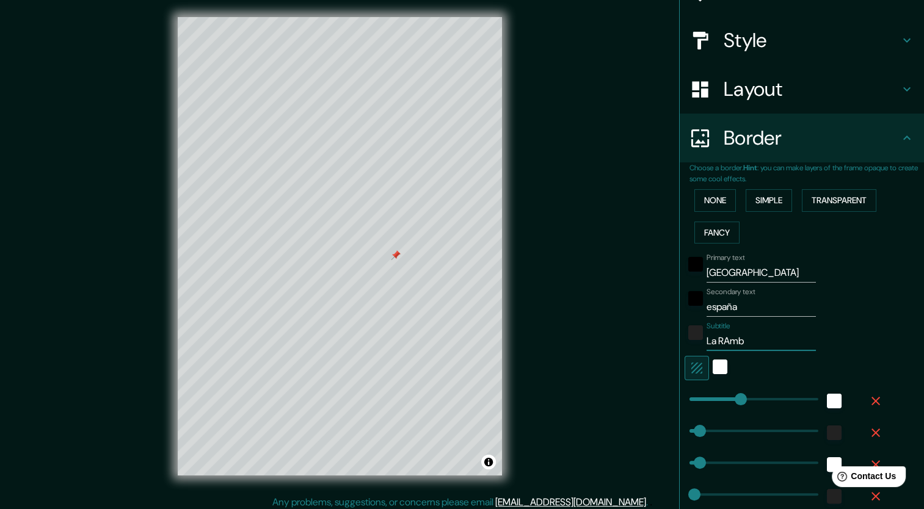
type input "21"
type input "La RAmbla"
type input "212"
type input "42"
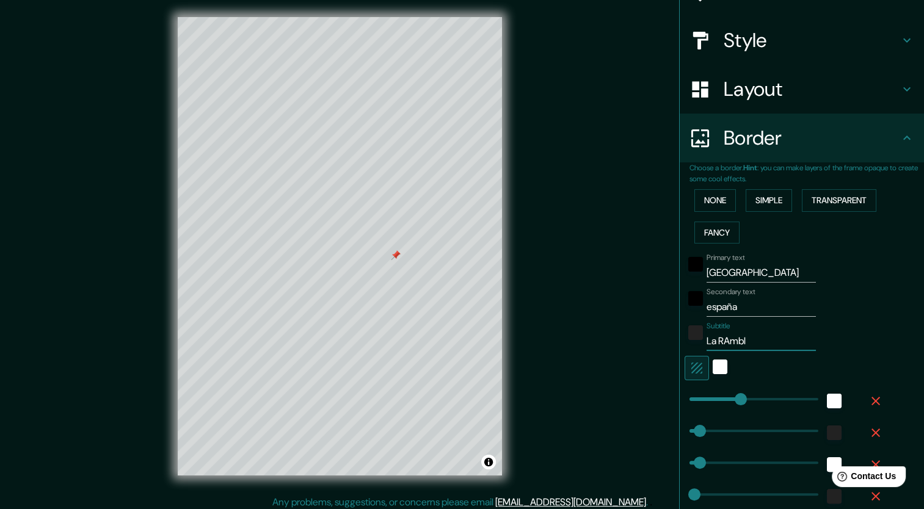
type input "21"
type input "La Rambla"
type input "212"
type input "42"
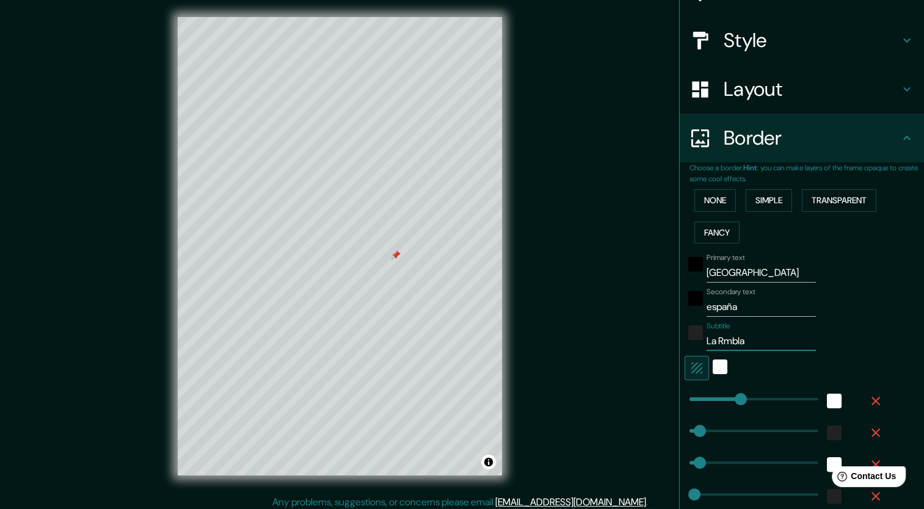
type input "21"
type input "LaRambla"
type input "212"
type input "42"
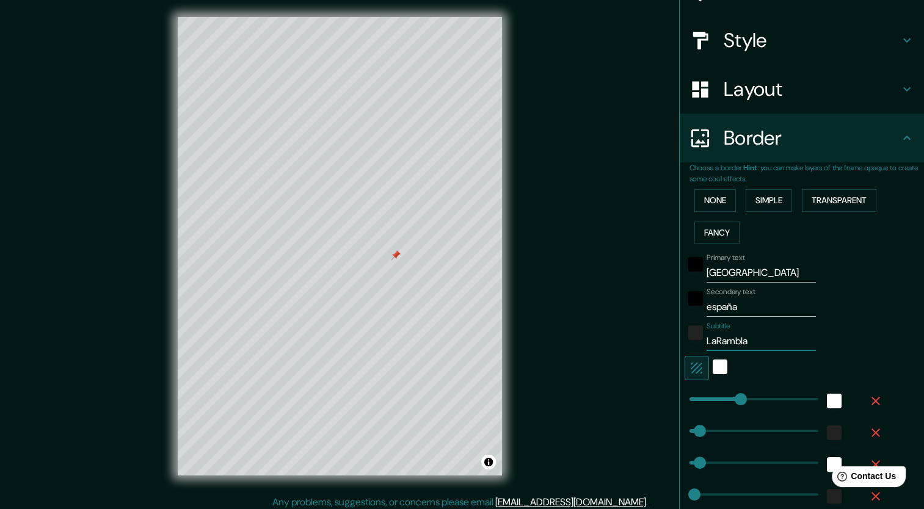
type input "21"
type input "Rambla"
type input "212"
type input "42"
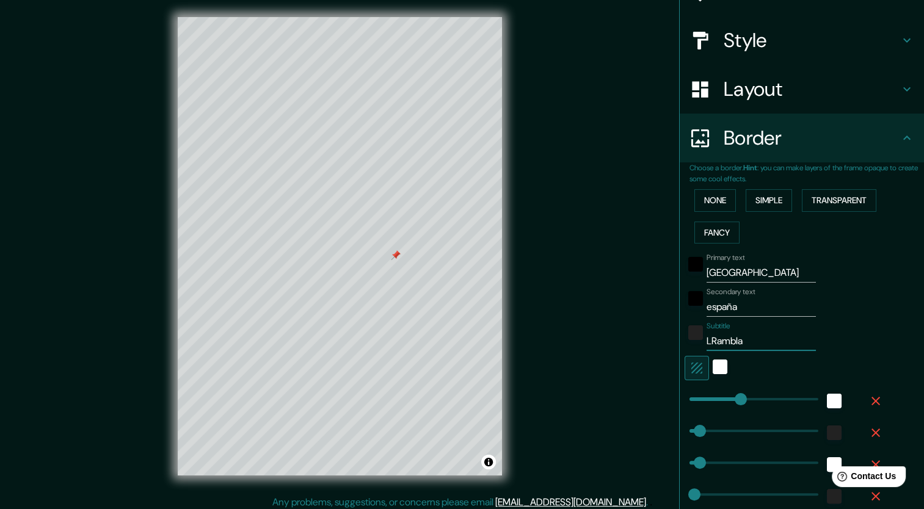
type input "21"
type input "Rambla d"
type input "212"
type input "42"
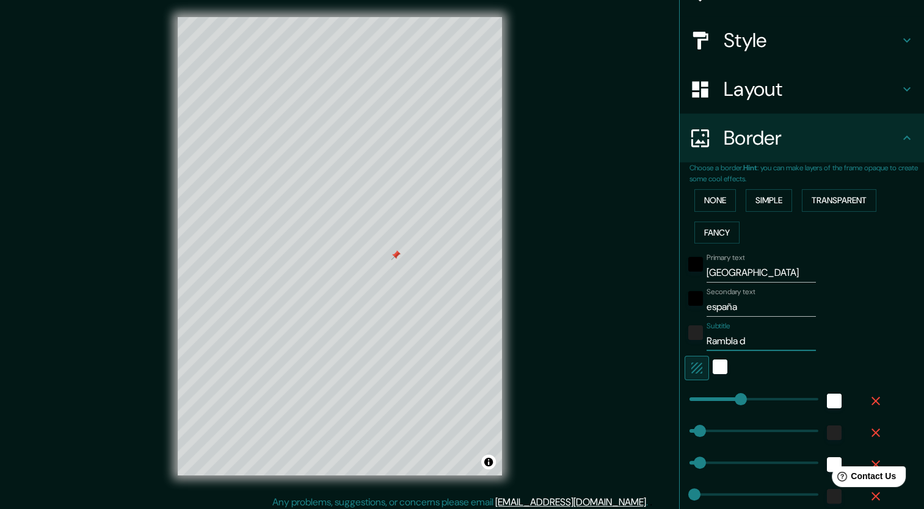
type input "21"
type input "Rambla de"
type input "212"
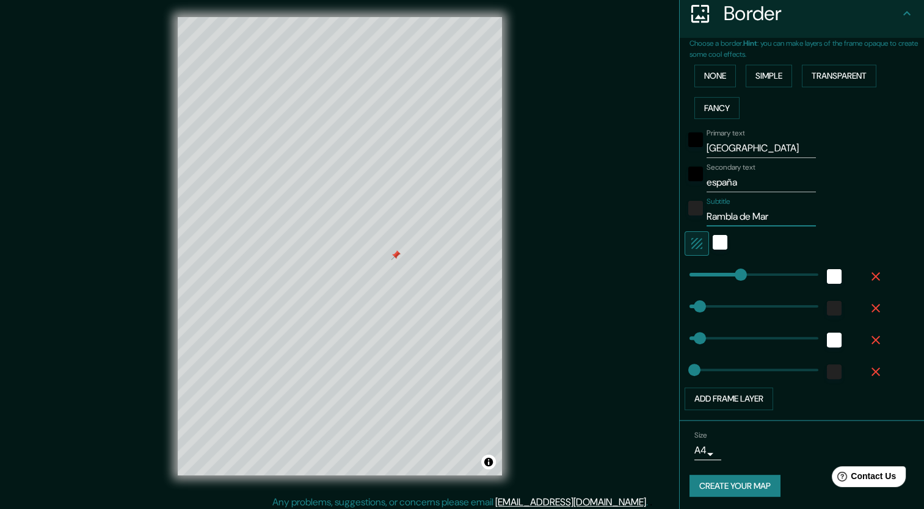
scroll to position [247, 0]
click at [741, 393] on button "Add frame layer" at bounding box center [729, 399] width 89 height 23
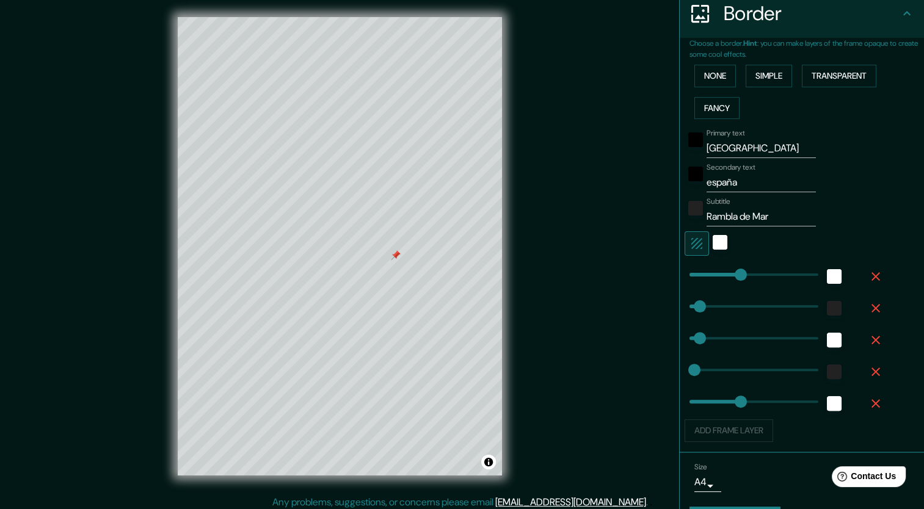
click at [739, 437] on div "Add frame layer" at bounding box center [785, 431] width 200 height 23
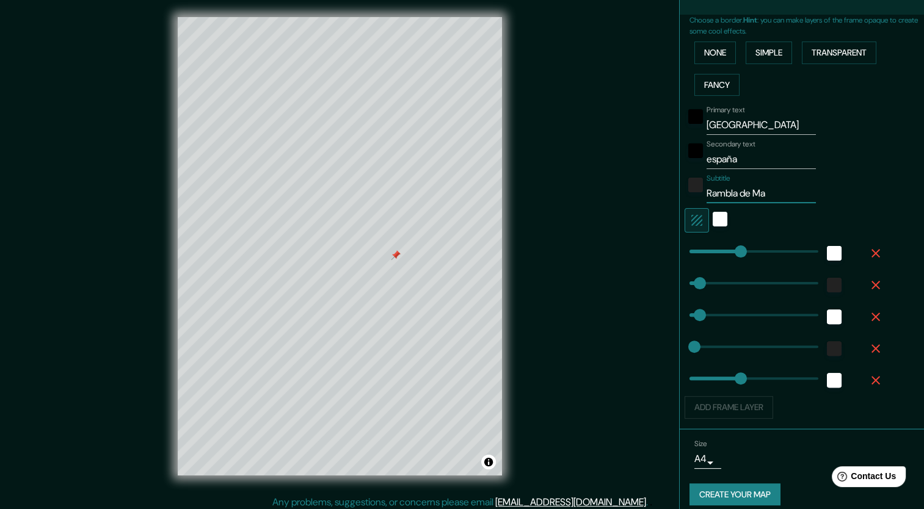
scroll to position [279, 0]
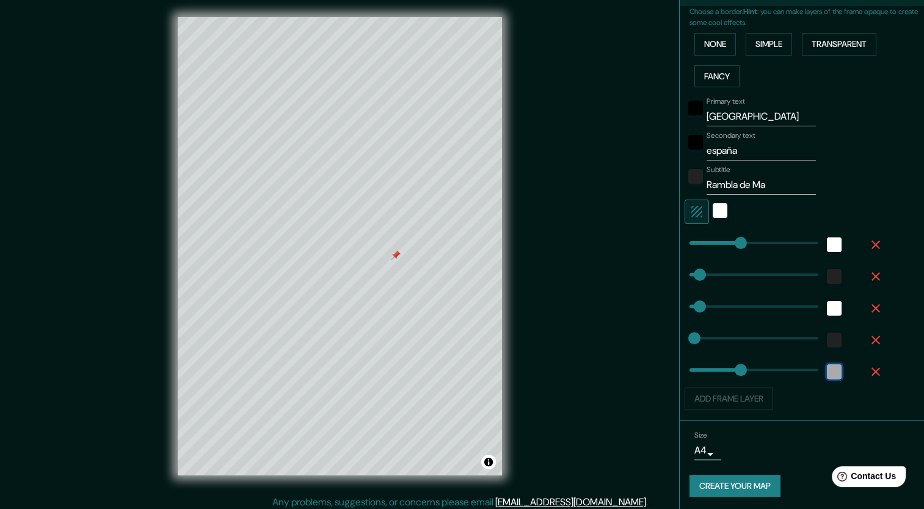
click at [827, 373] on div "white" at bounding box center [834, 372] width 15 height 15
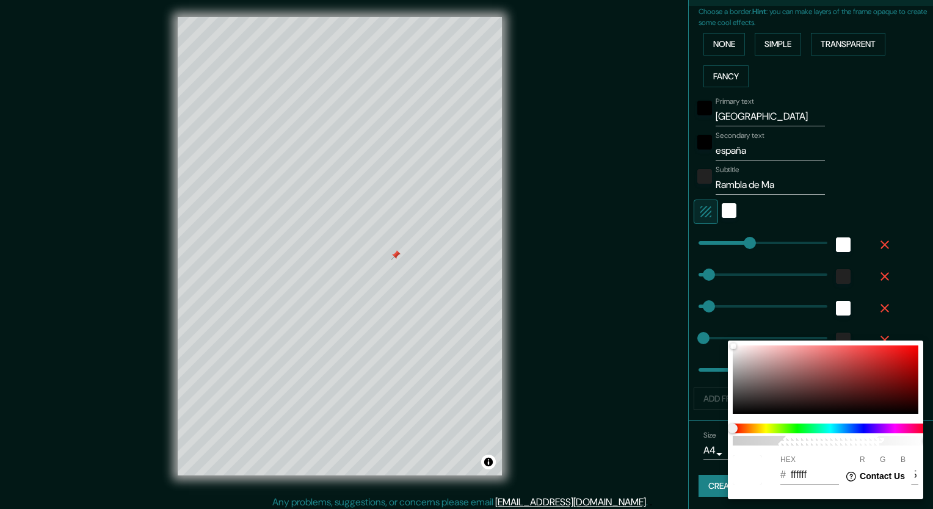
click at [926, 238] on div at bounding box center [466, 254] width 933 height 509
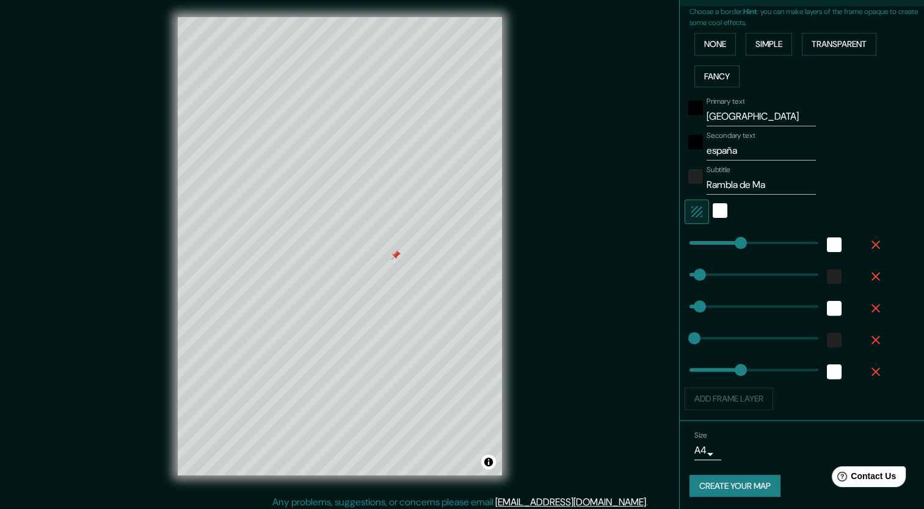
click at [726, 397] on div "Add frame layer" at bounding box center [785, 399] width 200 height 23
click at [714, 212] on div "white" at bounding box center [720, 210] width 15 height 15
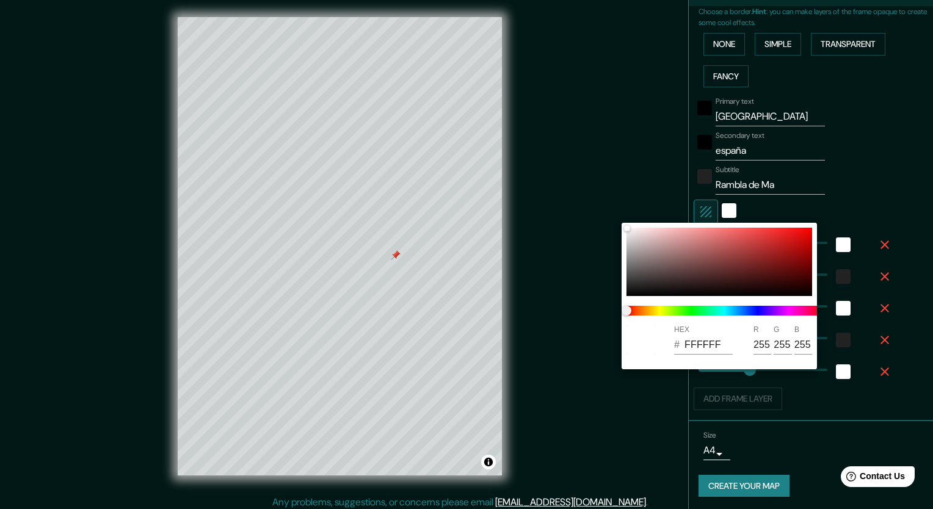
click at [693, 212] on div at bounding box center [466, 254] width 933 height 509
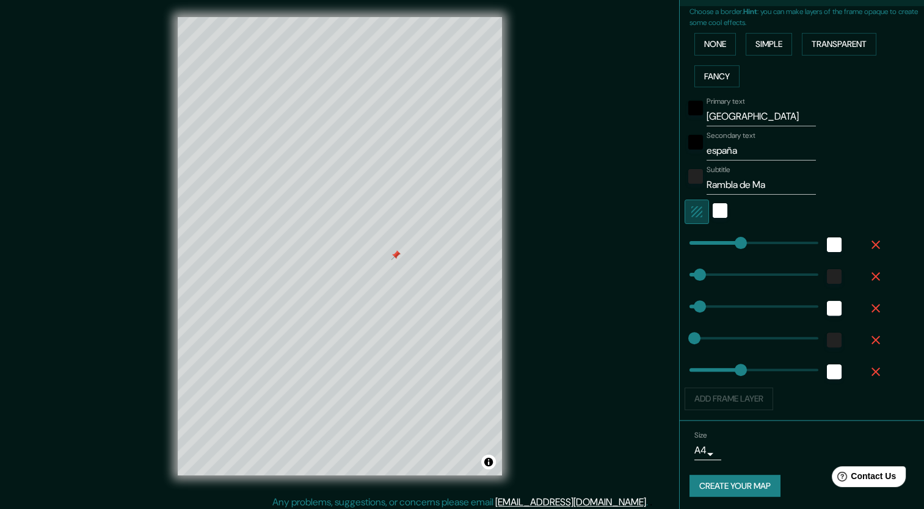
click at [693, 212] on icon "button" at bounding box center [697, 212] width 15 height 15
click at [690, 205] on icon "button" at bounding box center [697, 212] width 15 height 15
click at [713, 214] on div "white" at bounding box center [720, 210] width 15 height 15
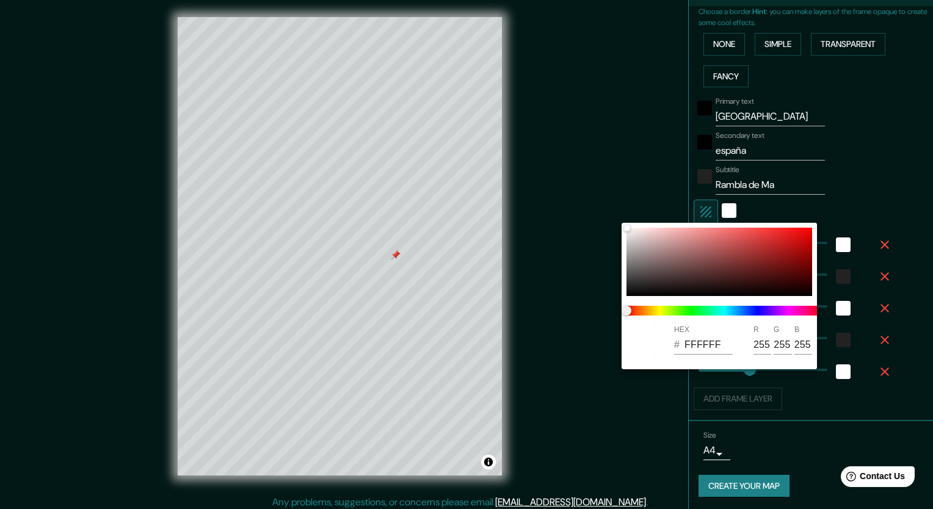
click at [694, 208] on div at bounding box center [466, 254] width 933 height 509
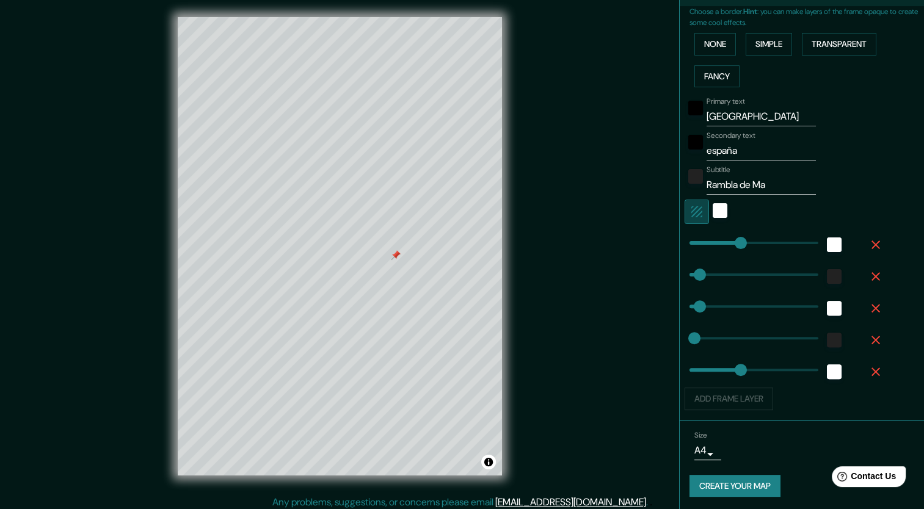
click at [694, 208] on icon "button" at bounding box center [697, 212] width 15 height 15
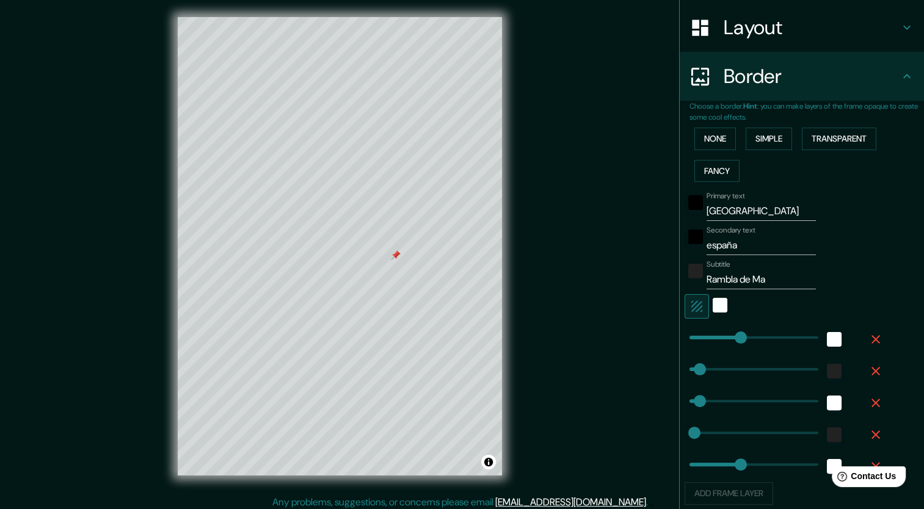
scroll to position [183, 0]
click at [721, 145] on button "None" at bounding box center [716, 139] width 42 height 23
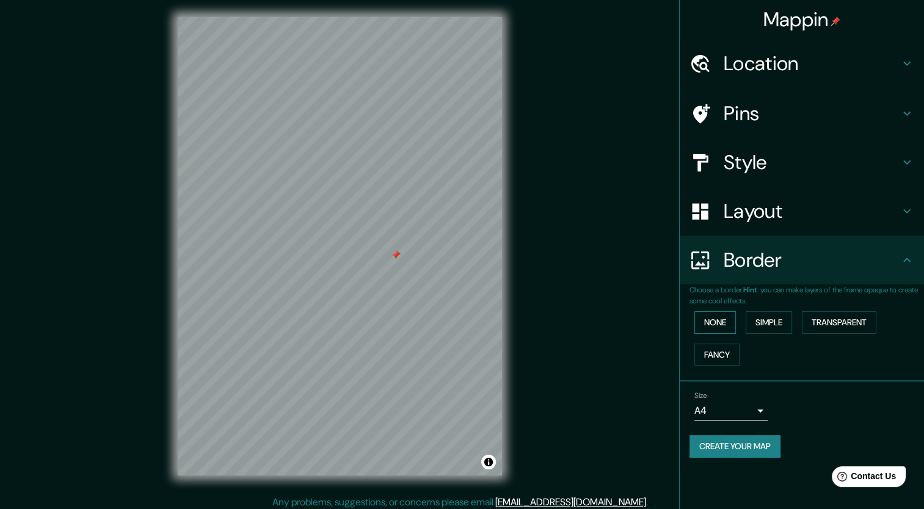
scroll to position [0, 0]
click at [765, 321] on button "Simple" at bounding box center [769, 323] width 46 height 23
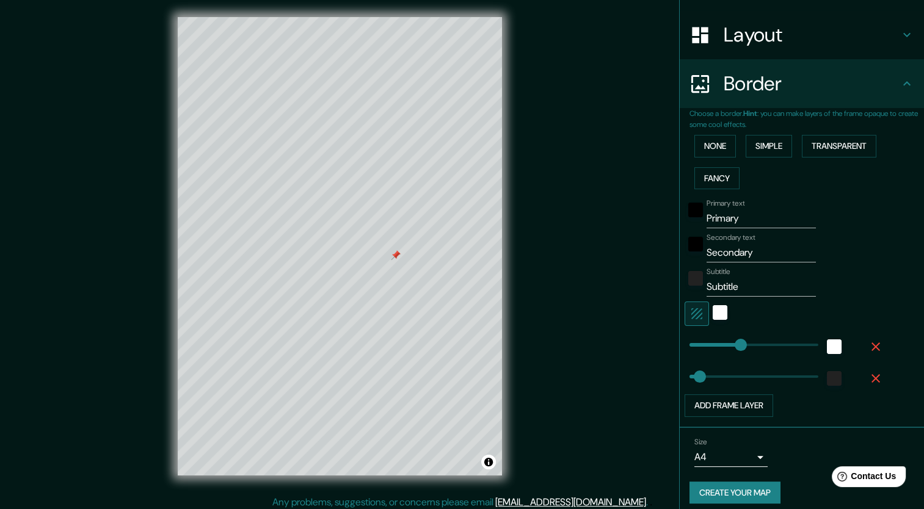
scroll to position [183, 0]
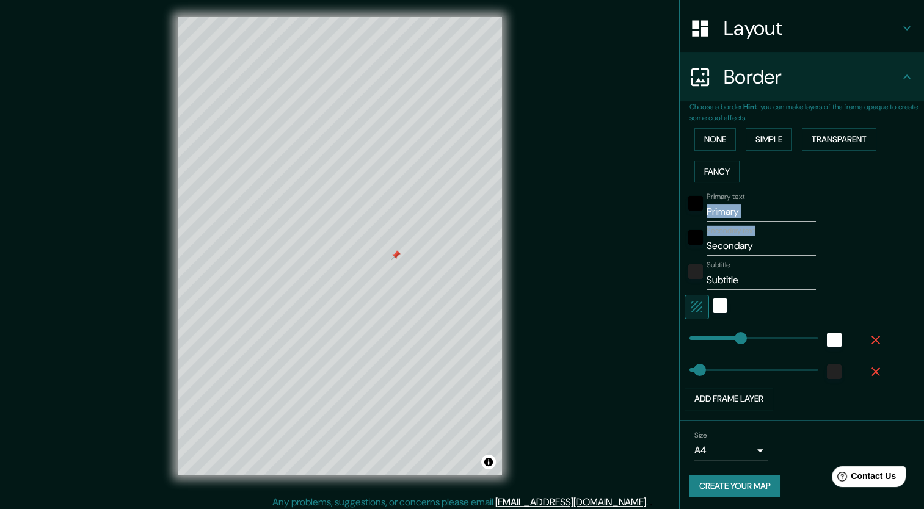
drag, startPoint x: 718, startPoint y: 223, endPoint x: 723, endPoint y: 210, distance: 14.5
click at [723, 210] on div "Primary text Primary Secondary text Secondary Subtitle Subtitle Add frame layer" at bounding box center [787, 299] width 195 height 223
click at [723, 210] on input "Primary" at bounding box center [761, 212] width 109 height 20
click at [739, 244] on input "Secondary" at bounding box center [761, 246] width 109 height 20
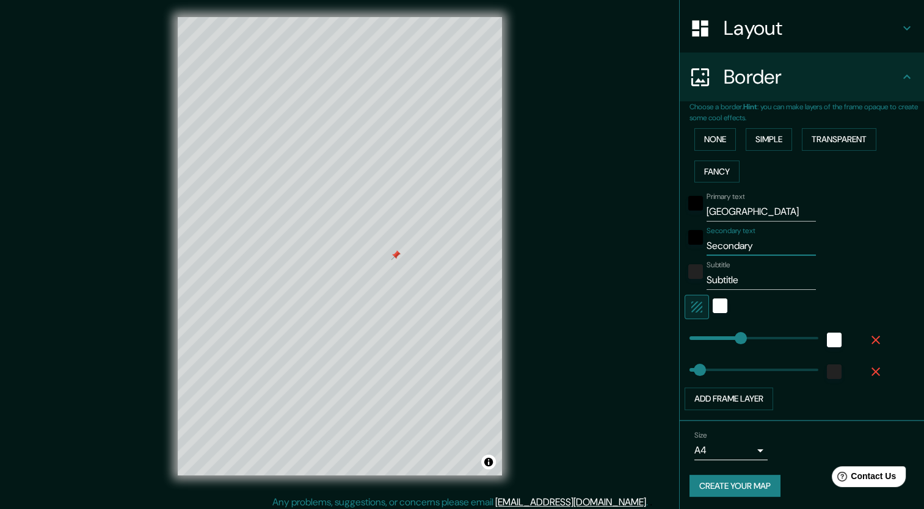
click at [739, 244] on input "Secondary" at bounding box center [761, 246] width 109 height 20
click at [726, 279] on input "Subtitle" at bounding box center [761, 281] width 109 height 20
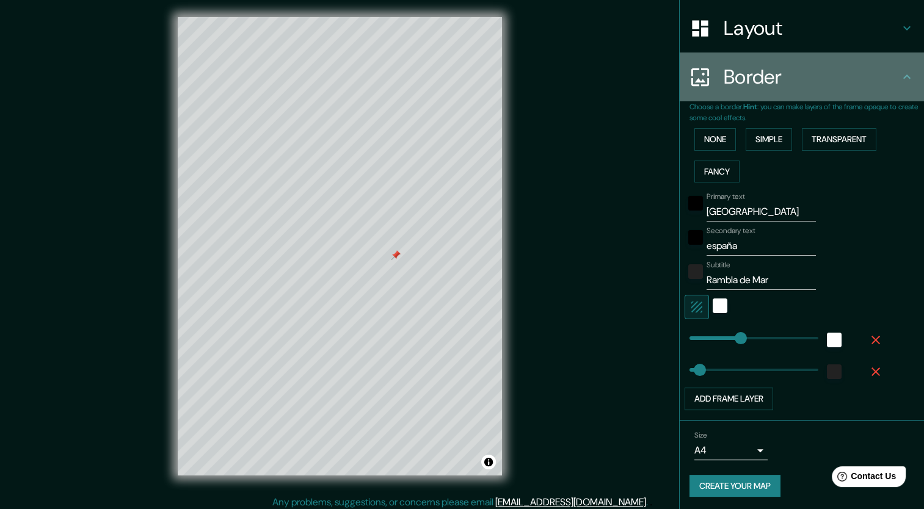
click at [900, 78] on icon at bounding box center [907, 77] width 15 height 15
click at [900, 72] on icon at bounding box center [907, 77] width 15 height 15
click at [846, 77] on h4 "Border" at bounding box center [812, 77] width 176 height 24
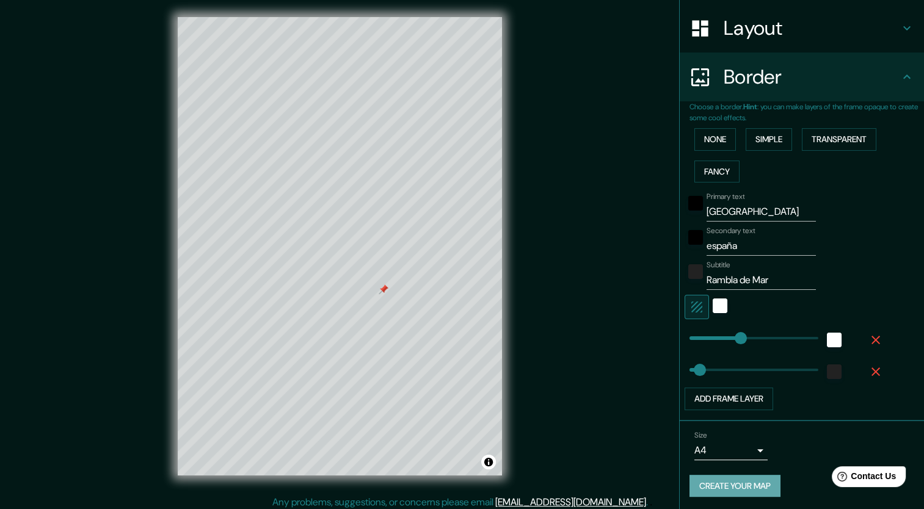
click at [714, 478] on button "Create your map" at bounding box center [735, 486] width 91 height 23
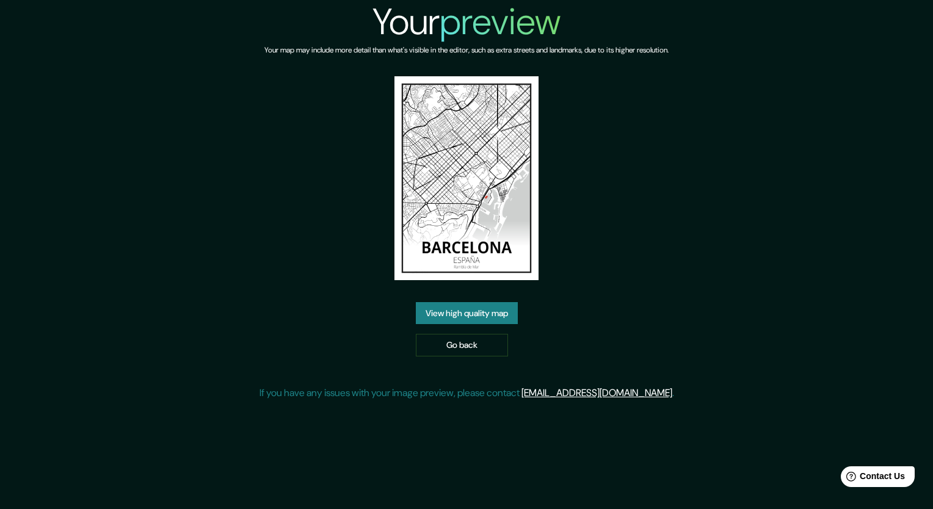
click at [491, 158] on img at bounding box center [467, 178] width 144 height 204
click at [478, 312] on link "View high quality map" at bounding box center [467, 313] width 102 height 23
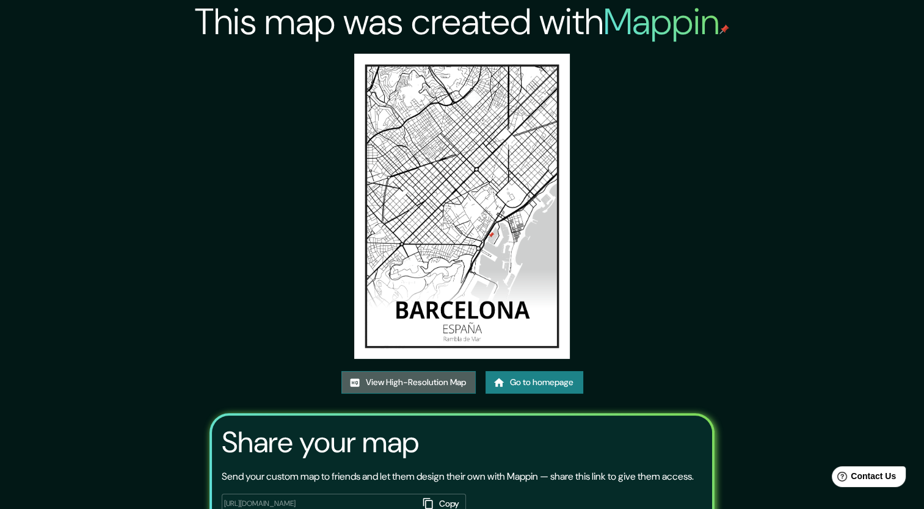
click at [449, 380] on link "View High-Resolution Map" at bounding box center [408, 382] width 134 height 23
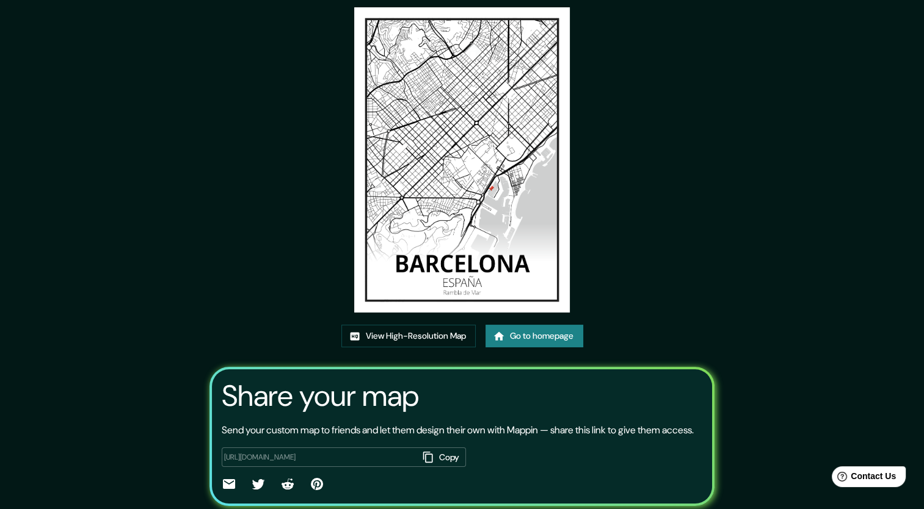
scroll to position [101, 0]
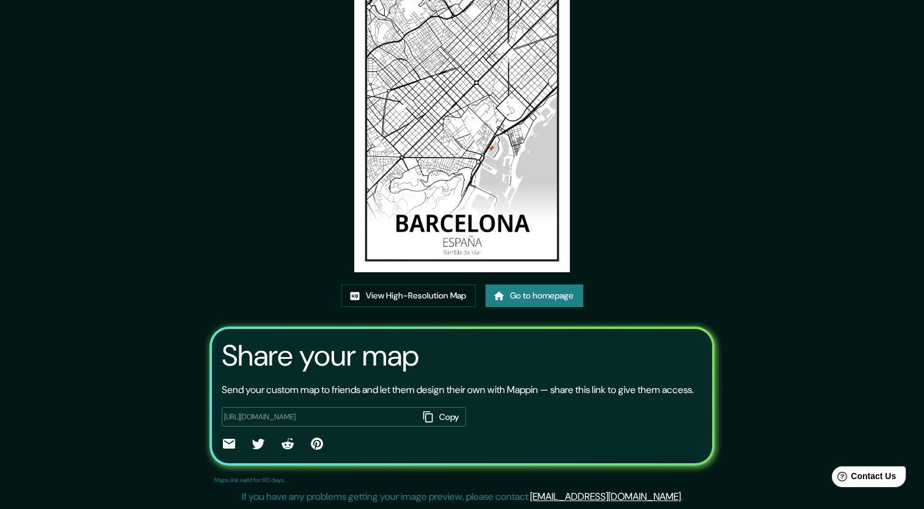
click at [225, 447] on icon at bounding box center [229, 444] width 12 height 10
